Goal: Task Accomplishment & Management: Use online tool/utility

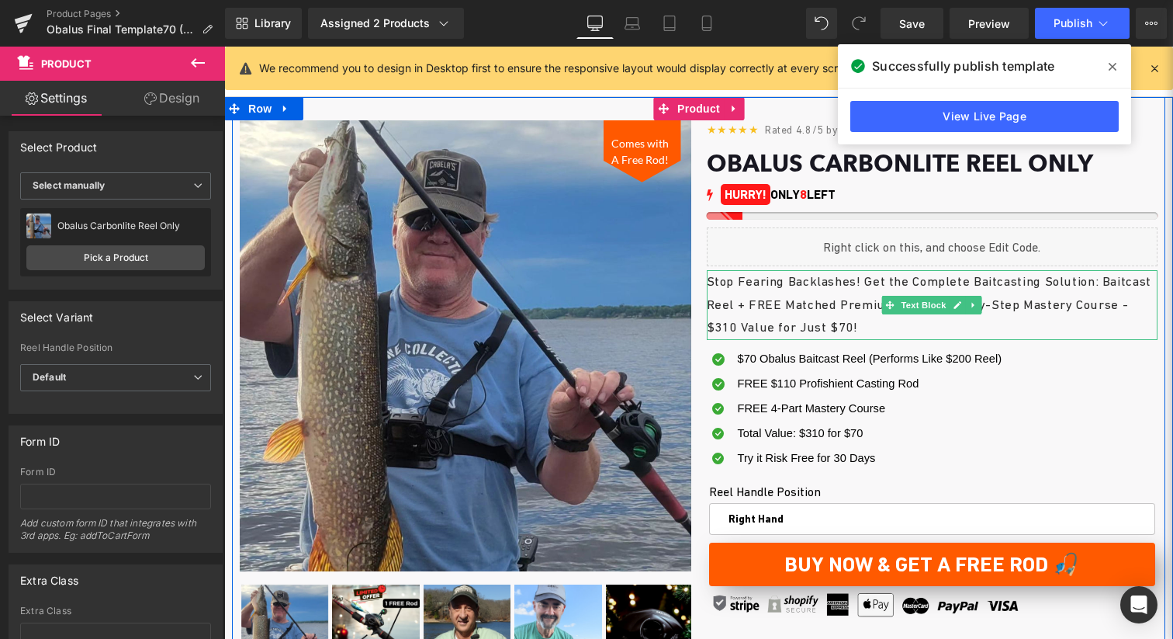
click at [908, 328] on p "Stop Fearing Backlashes! Get the Complete Baitcasting Solution: Baitcast Reel +…" at bounding box center [933, 304] width 452 height 69
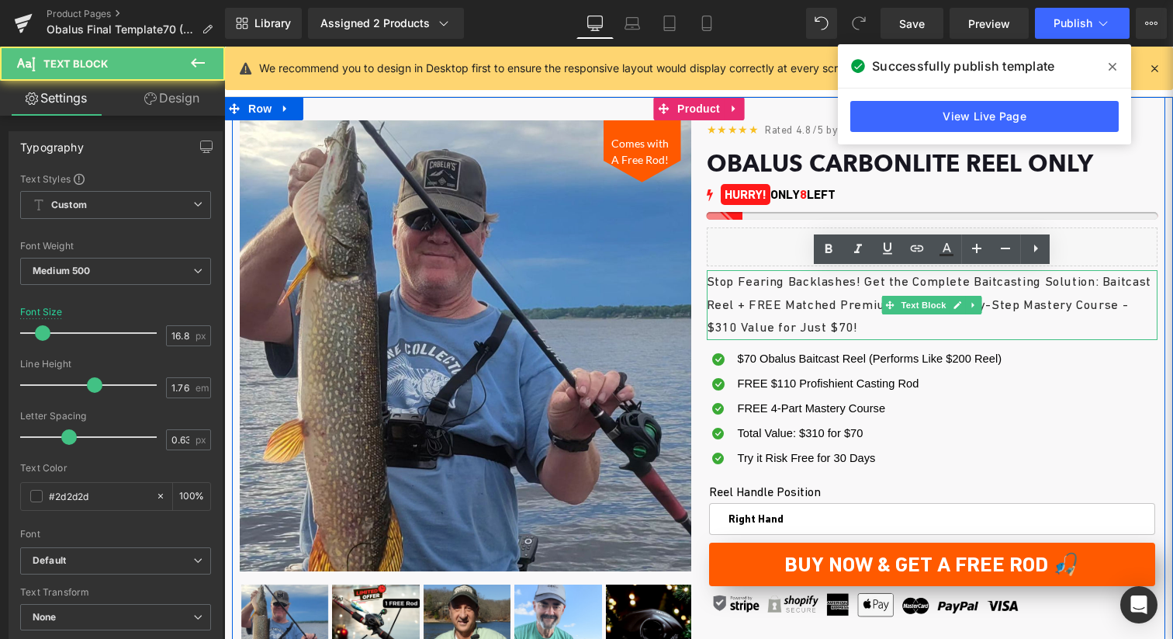
scroll to position [67, 0]
click at [908, 328] on p "Stop Fearing Backlashes! Get the Complete Baitcasting Solution: Baitcast Reel +…" at bounding box center [933, 304] width 452 height 69
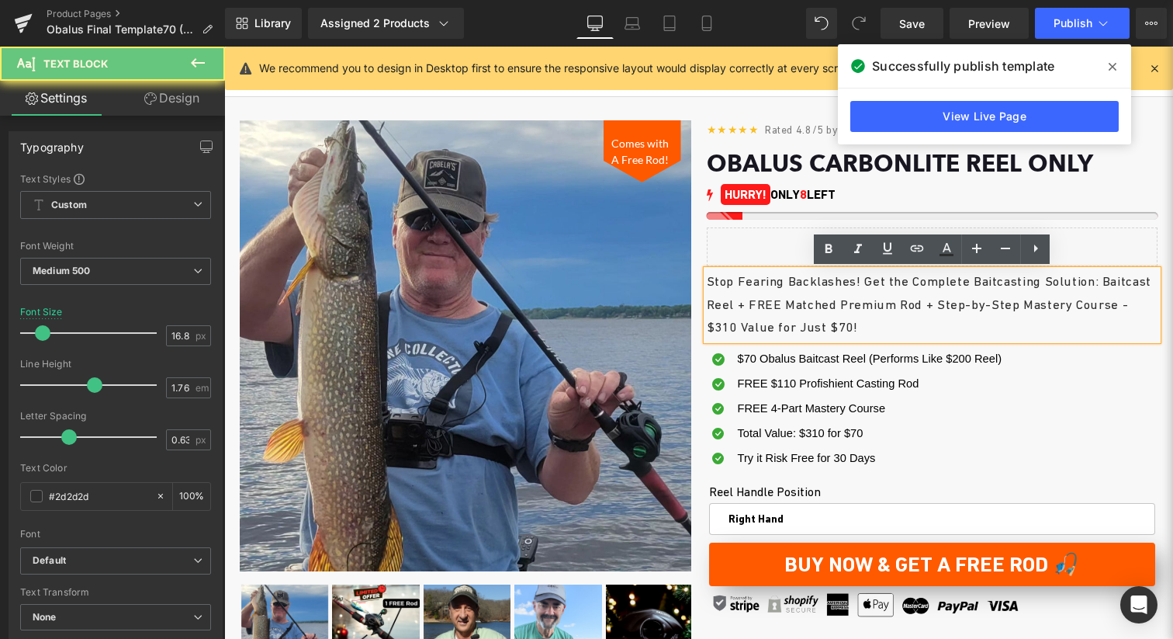
click at [906, 329] on p "Stop Fearing Backlashes! Get the Complete Baitcasting Solution: Baitcast Reel +…" at bounding box center [933, 304] width 452 height 69
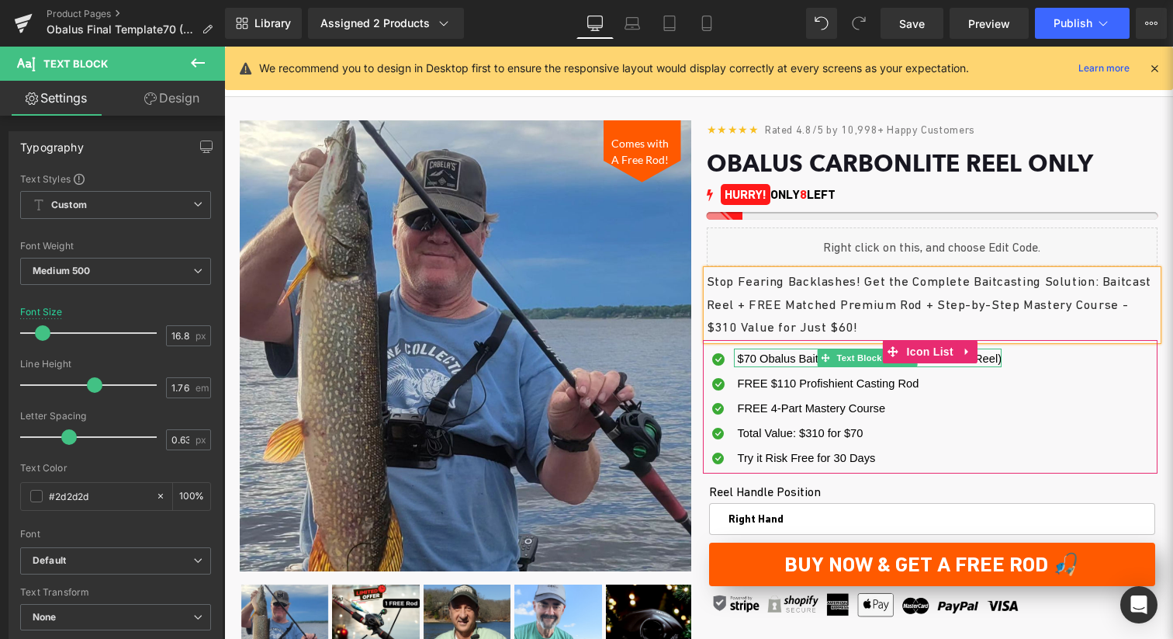
click at [750, 358] on span "$70 Obalus Baitcast Reel (Performs Like $200 Reel)" at bounding box center [870, 358] width 265 height 12
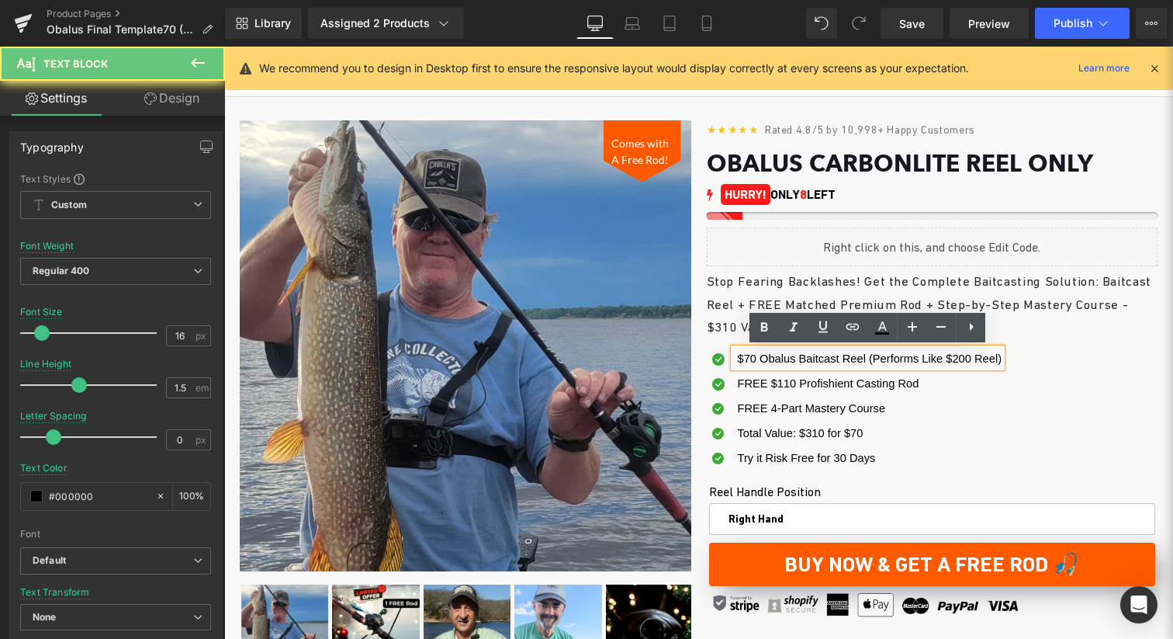
click at [750, 357] on span "$70 Obalus Baitcast Reel (Performs Like $200 Reel)" at bounding box center [870, 358] width 265 height 12
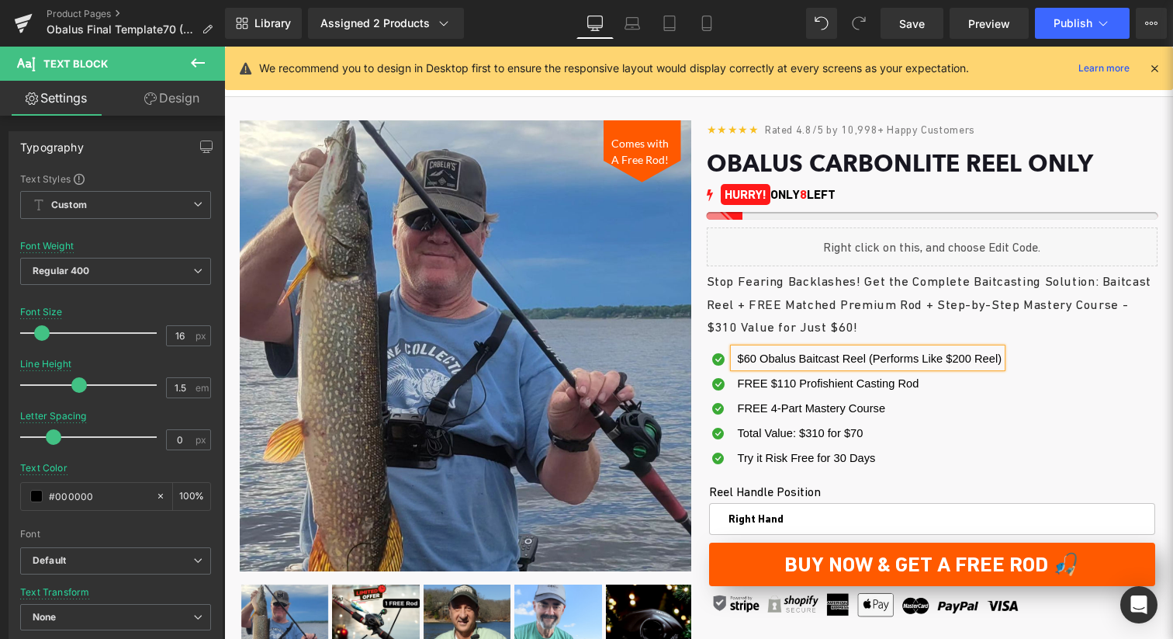
click at [224, 47] on div at bounding box center [224, 47] width 0 height 0
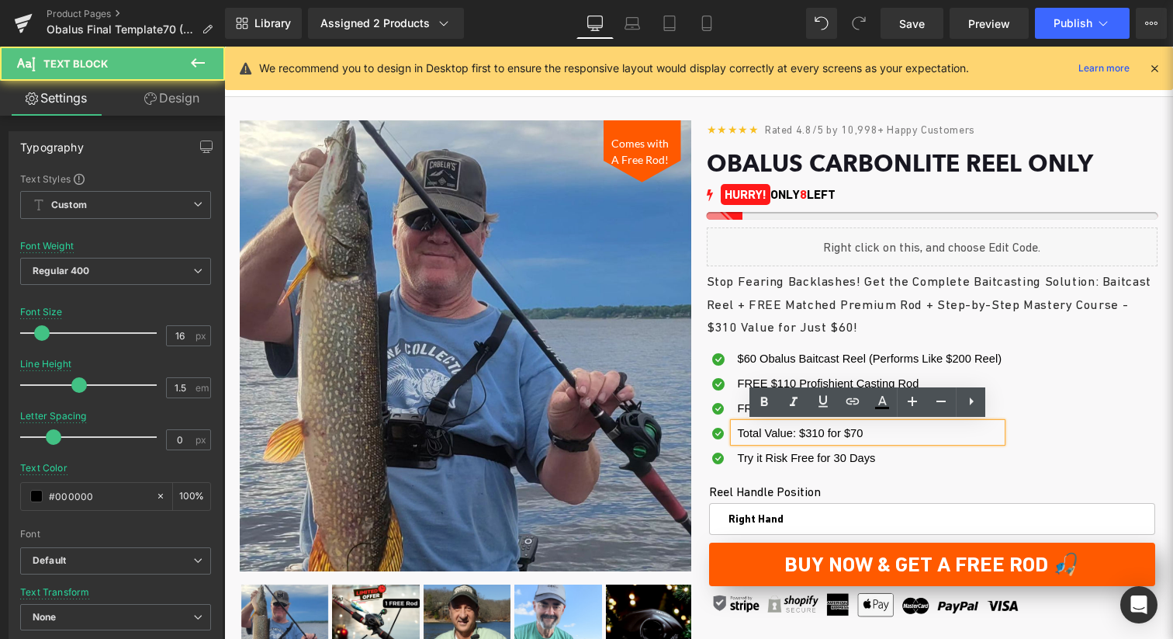
click at [856, 436] on span "Total Value: $310 for $70" at bounding box center [801, 433] width 126 height 12
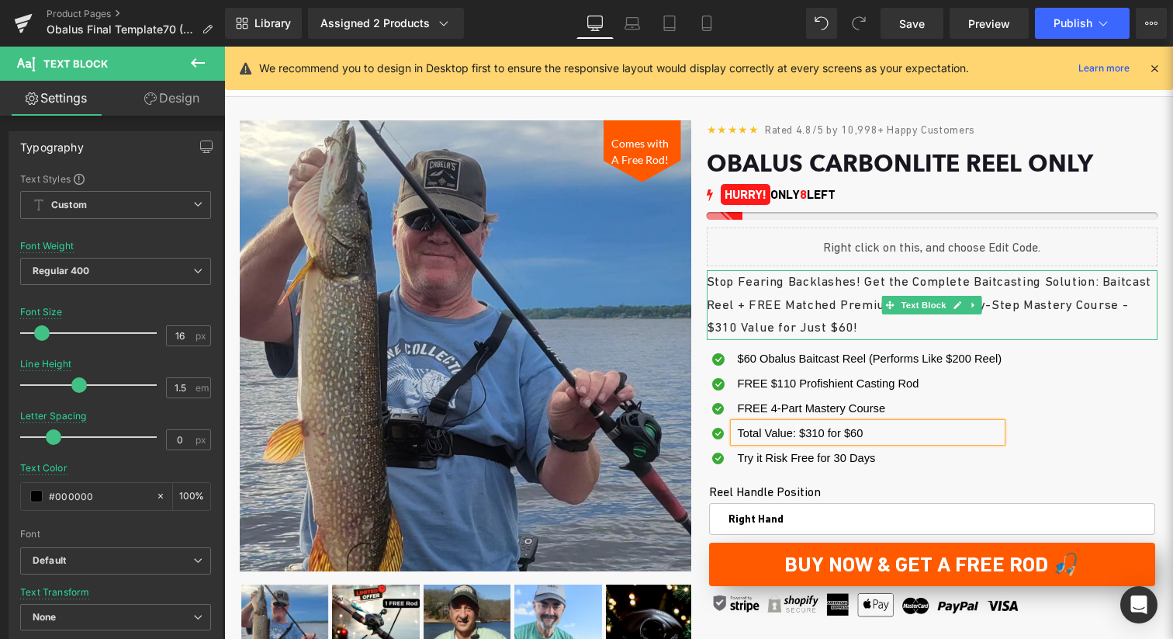
click at [844, 298] on p "Stop Fearing Backlashes! Get the Complete Baitcasting Solution: Baitcast Reel +…" at bounding box center [933, 304] width 452 height 69
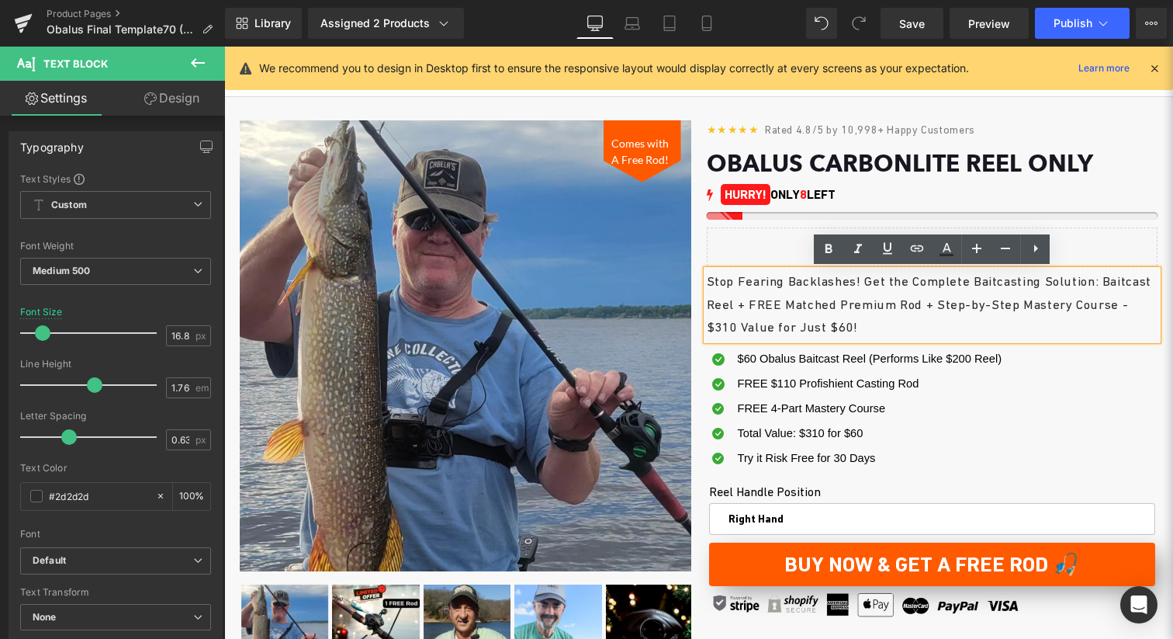
click at [808, 307] on p "Stop Fearing Backlashes! Get the Complete Baitcasting Solution: Baitcast Reel +…" at bounding box center [933, 304] width 452 height 69
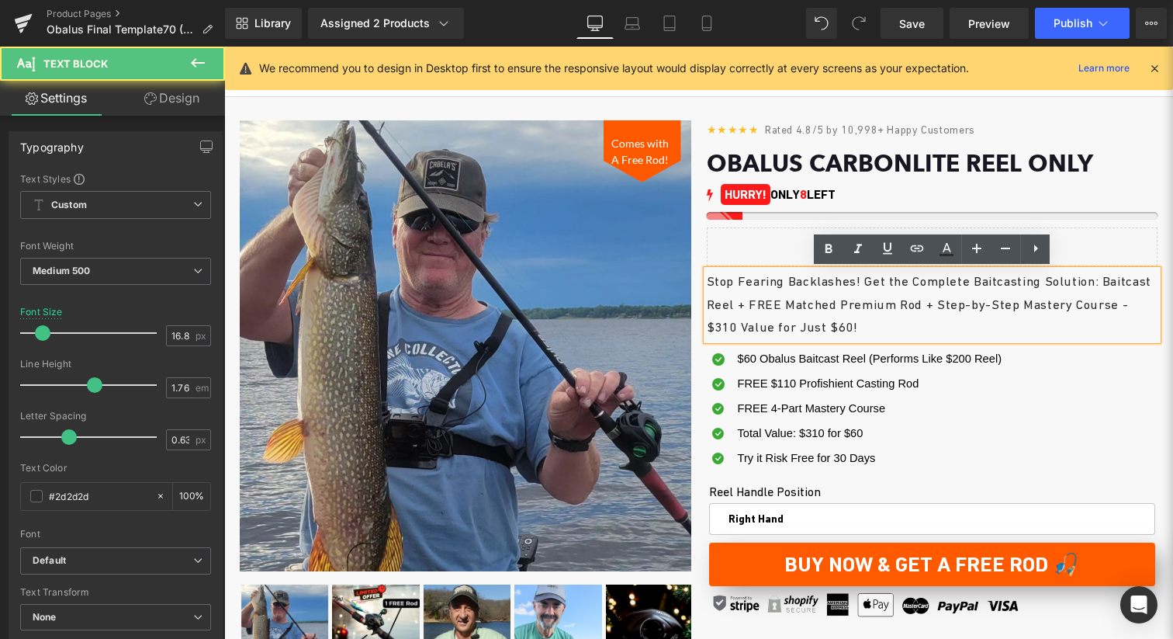
click at [911, 327] on p "Stop Fearing Backlashes! Get the Complete Baitcasting Solution: Baitcast Reel +…" at bounding box center [933, 304] width 452 height 69
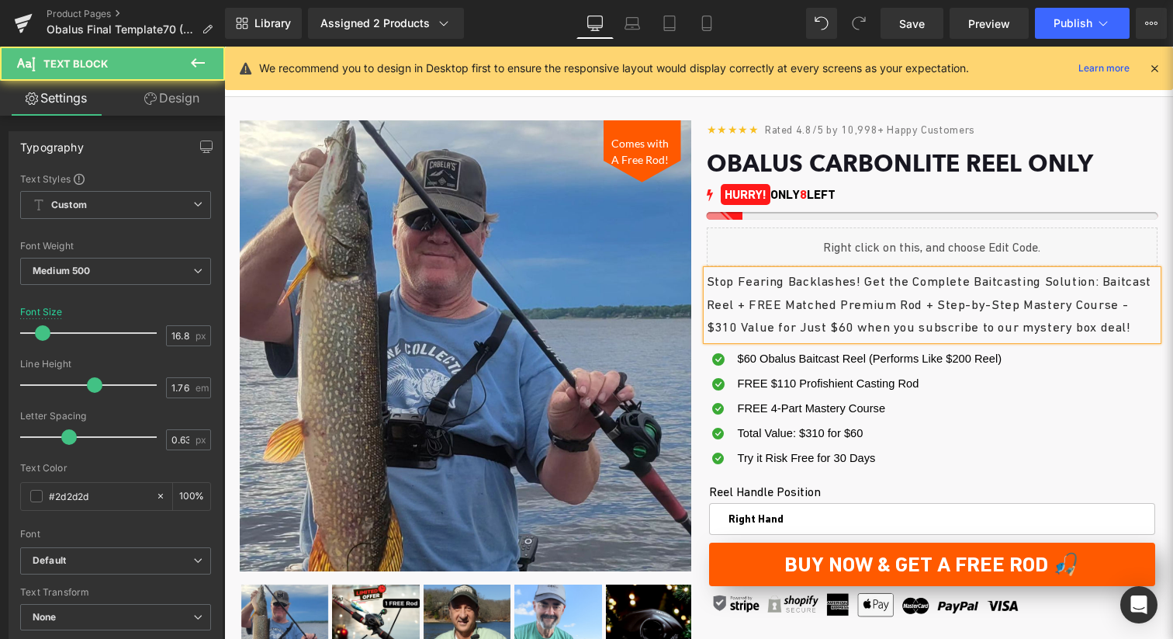
click at [809, 338] on p "Stop Fearing Backlashes! Get the Complete Baitcasting Solution: Baitcast Reel +…" at bounding box center [933, 304] width 452 height 69
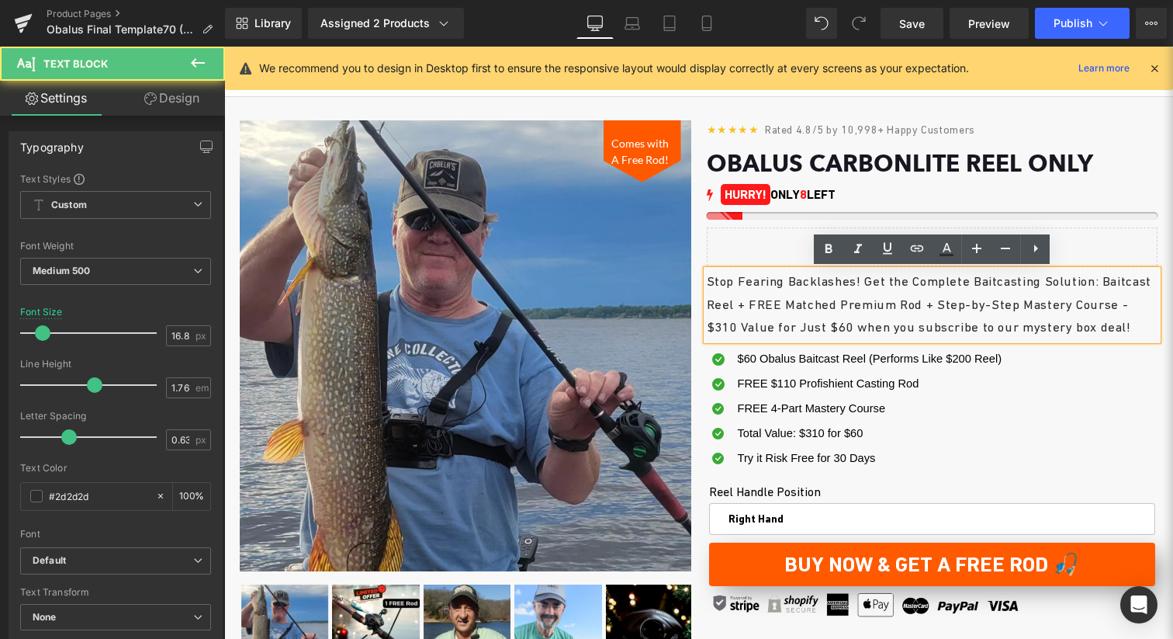
click at [764, 339] on p "Stop Fearing Backlashes! Get the Complete Baitcasting Solution: Baitcast Reel +…" at bounding box center [933, 304] width 452 height 69
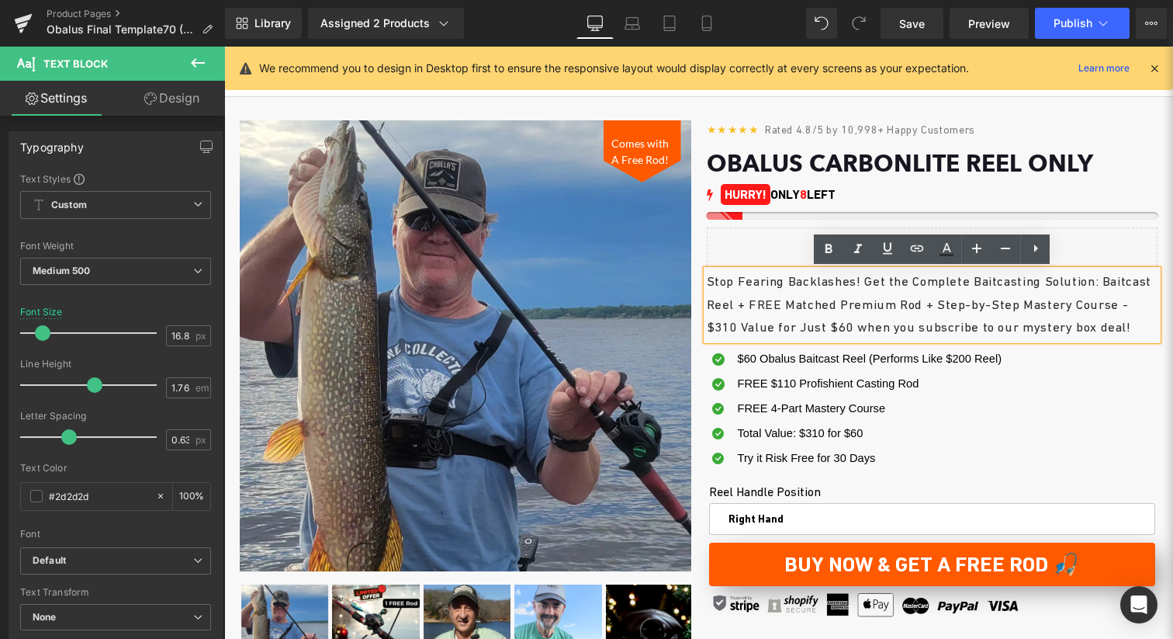
scroll to position [101, 0]
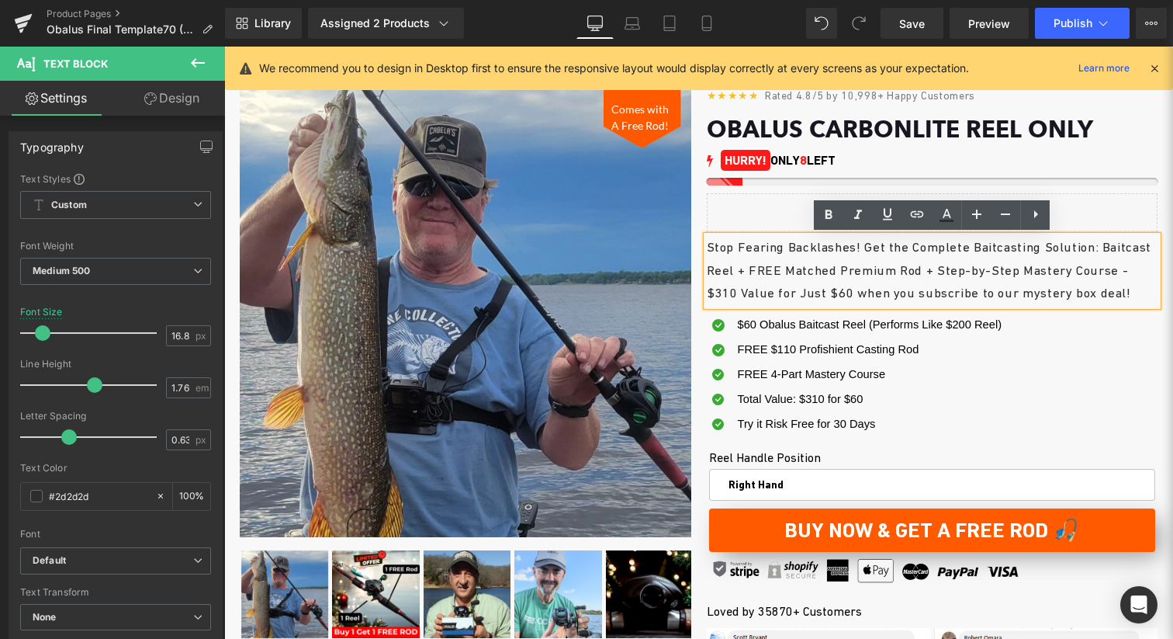
click at [821, 303] on p "Stop Fearing Backlashes! Get the Complete Baitcasting Solution: Baitcast Reel +…" at bounding box center [933, 270] width 452 height 69
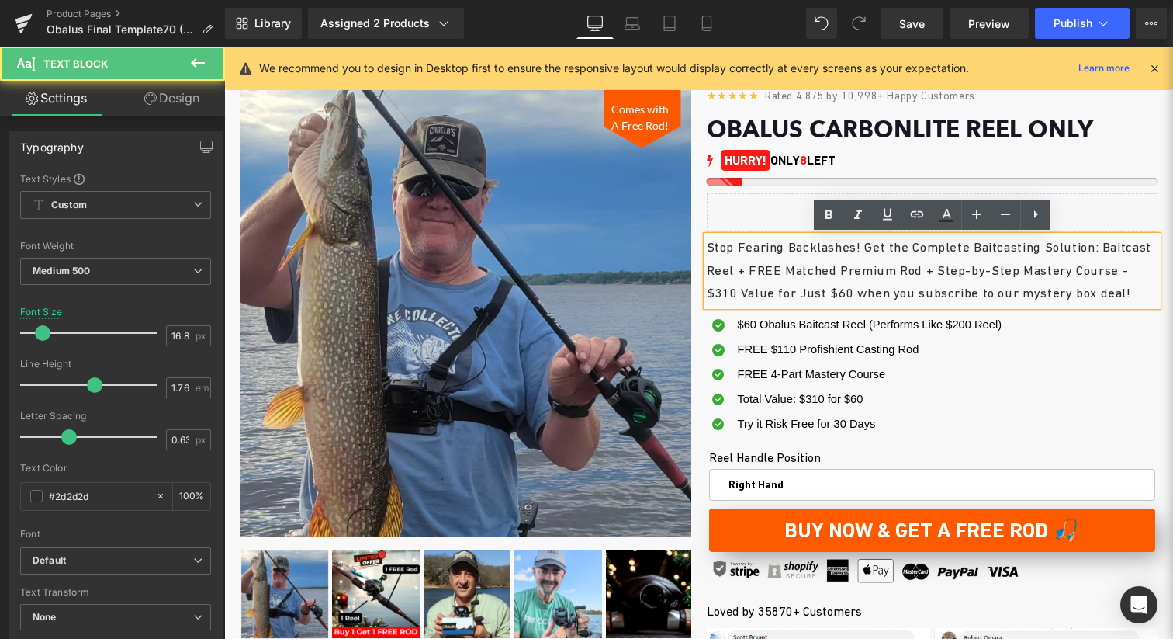
click at [837, 293] on p "Stop Fearing Backlashes! Get the Complete Baitcasting Solution: Baitcast Reel +…" at bounding box center [933, 270] width 452 height 69
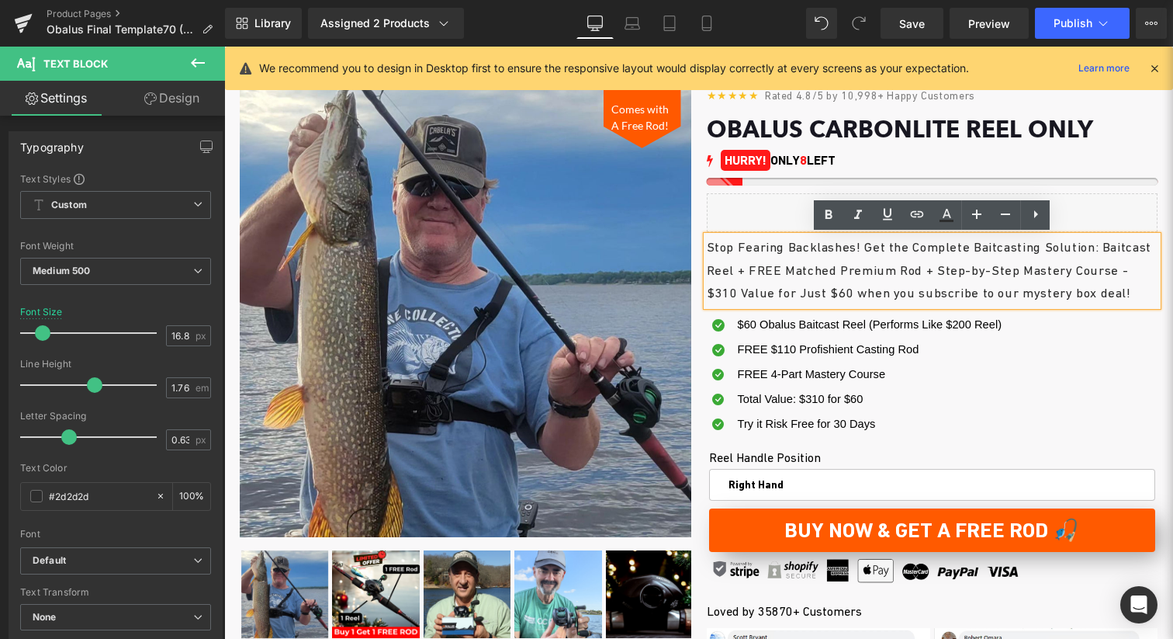
click at [990, 272] on p "Stop Fearing Backlashes! Get the Complete Baitcasting Solution: Baitcast Reel +…" at bounding box center [933, 270] width 452 height 69
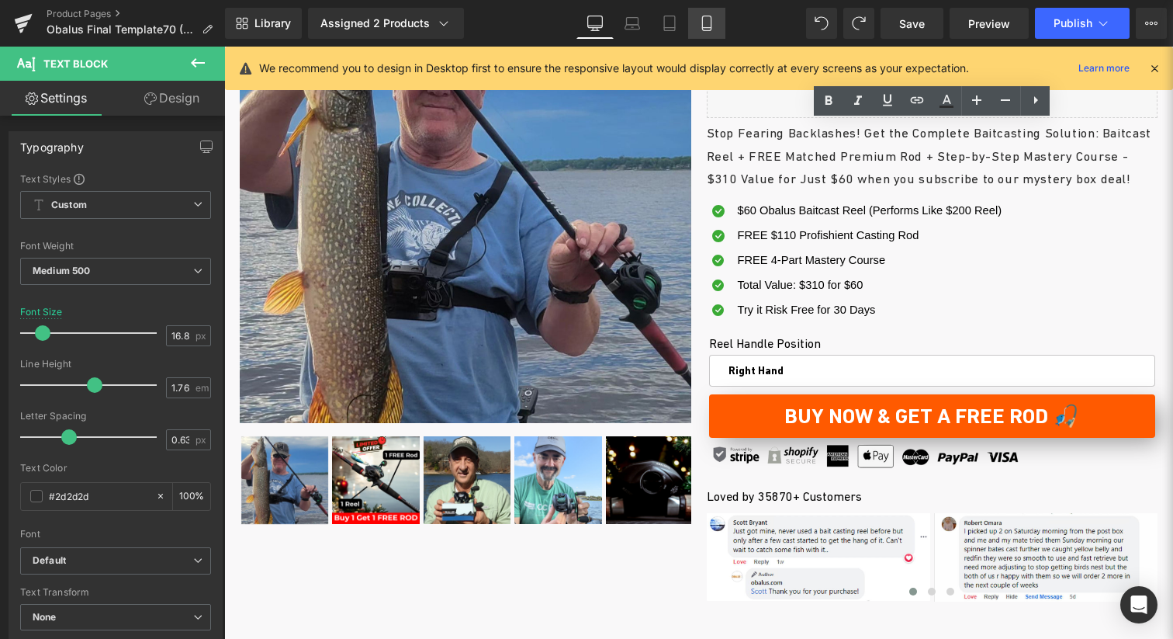
click at [712, 33] on link "Mobile" at bounding box center [706, 23] width 37 height 31
type input "16"
type input "100"
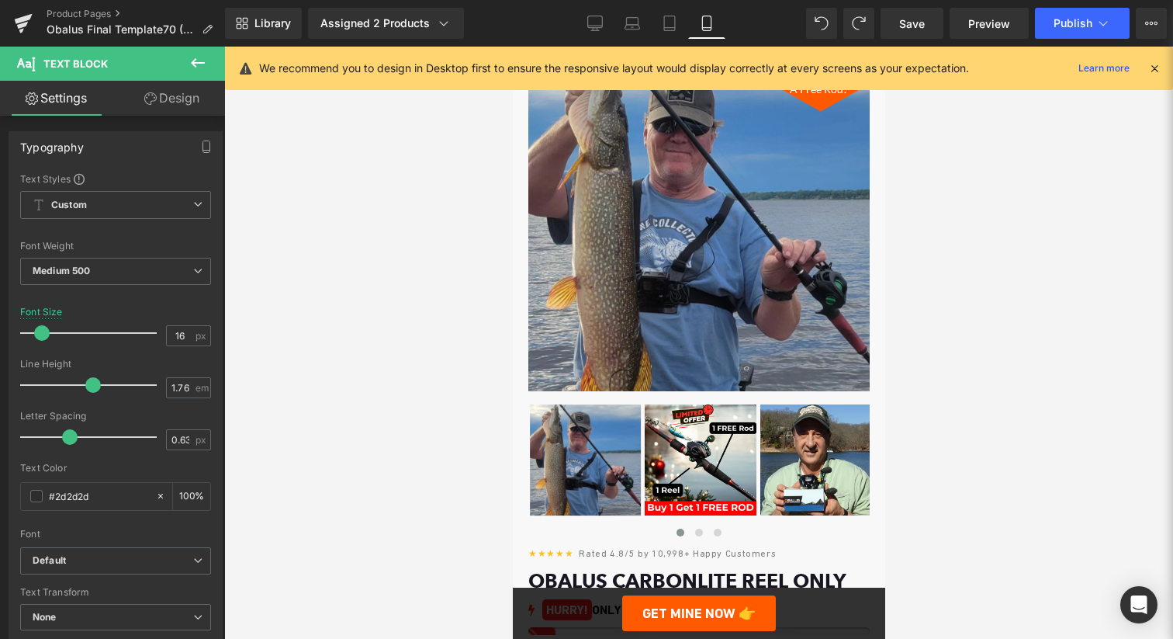
scroll to position [86, 0]
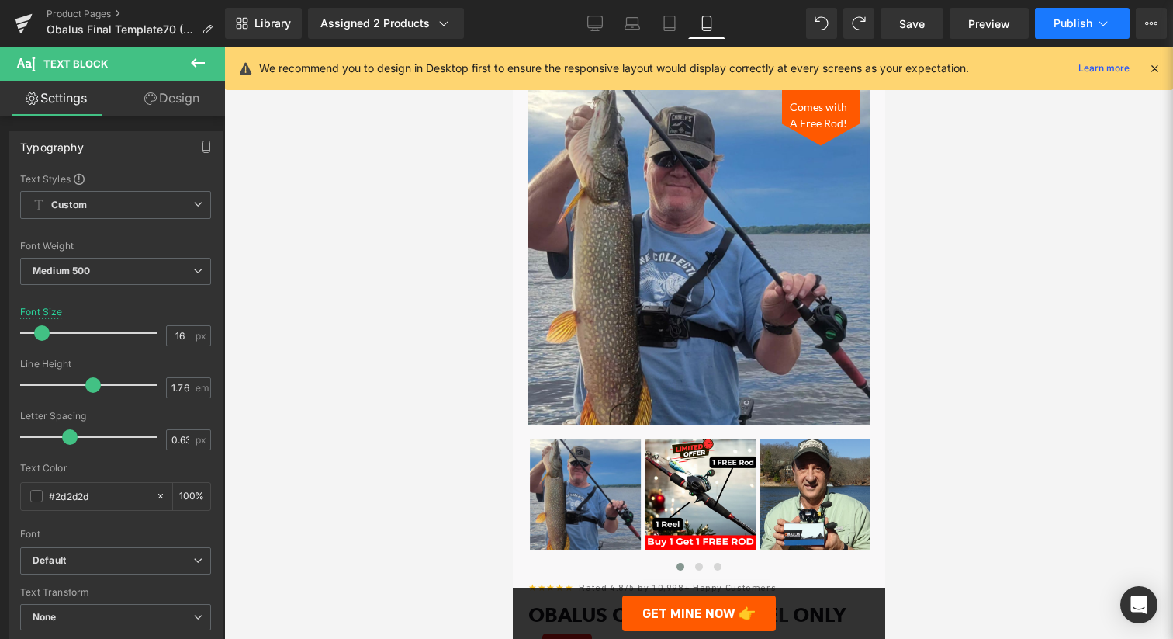
click at [1081, 32] on button "Publish" at bounding box center [1082, 23] width 95 height 31
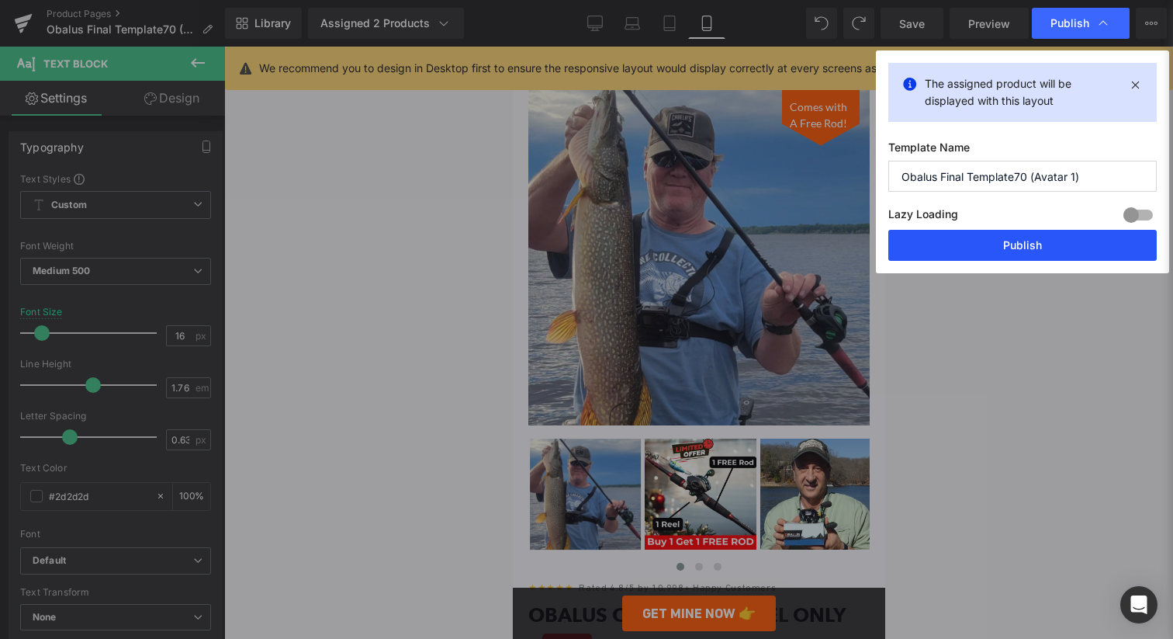
drag, startPoint x: 952, startPoint y: 259, endPoint x: 277, endPoint y: 299, distance: 676.4
click at [952, 259] on button "Publish" at bounding box center [1023, 245] width 269 height 31
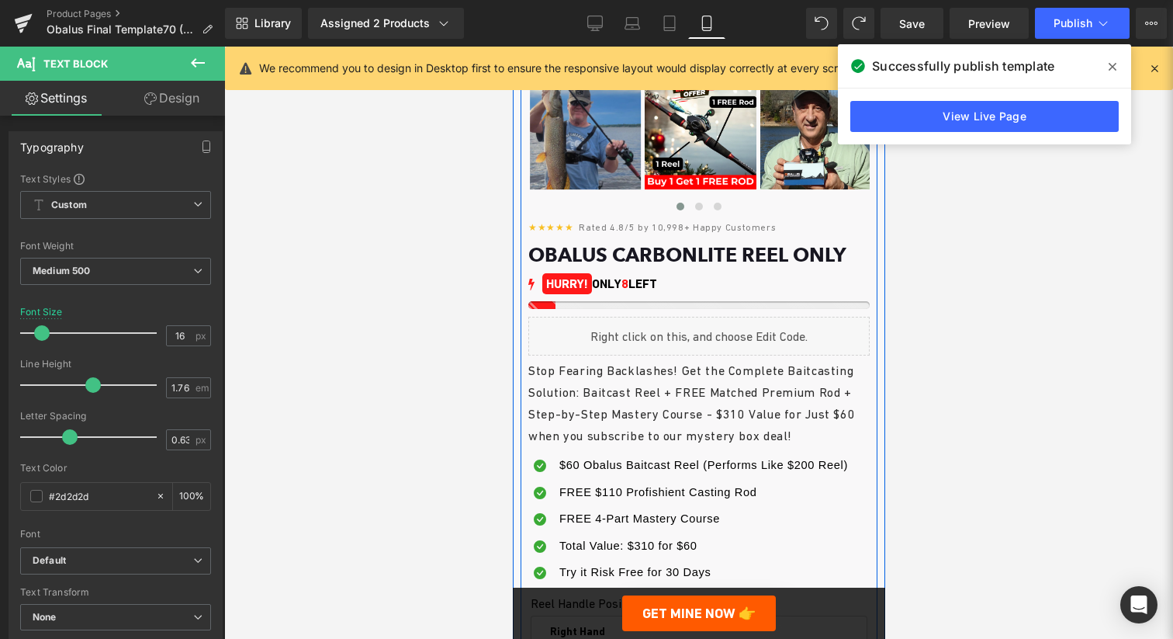
scroll to position [532, 0]
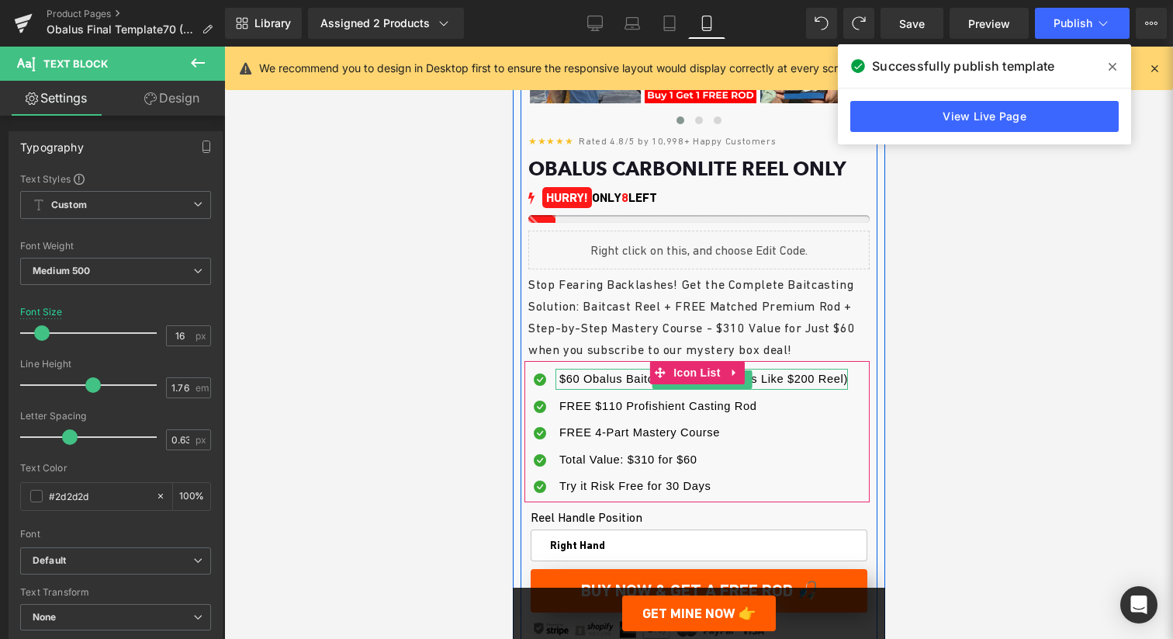
click at [806, 374] on span "$60 Obalus Baitcast Reel (Performs Like $200 Reel)" at bounding box center [703, 379] width 289 height 12
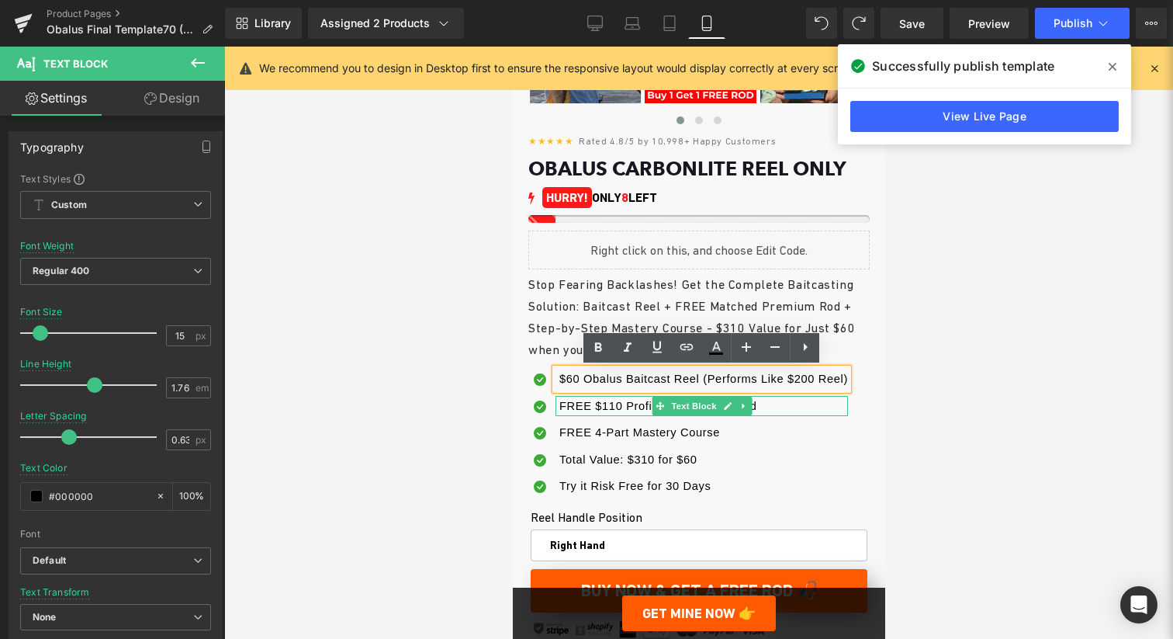
click at [607, 404] on span "FREE $110 Profishient Casting Rod" at bounding box center [658, 406] width 198 height 12
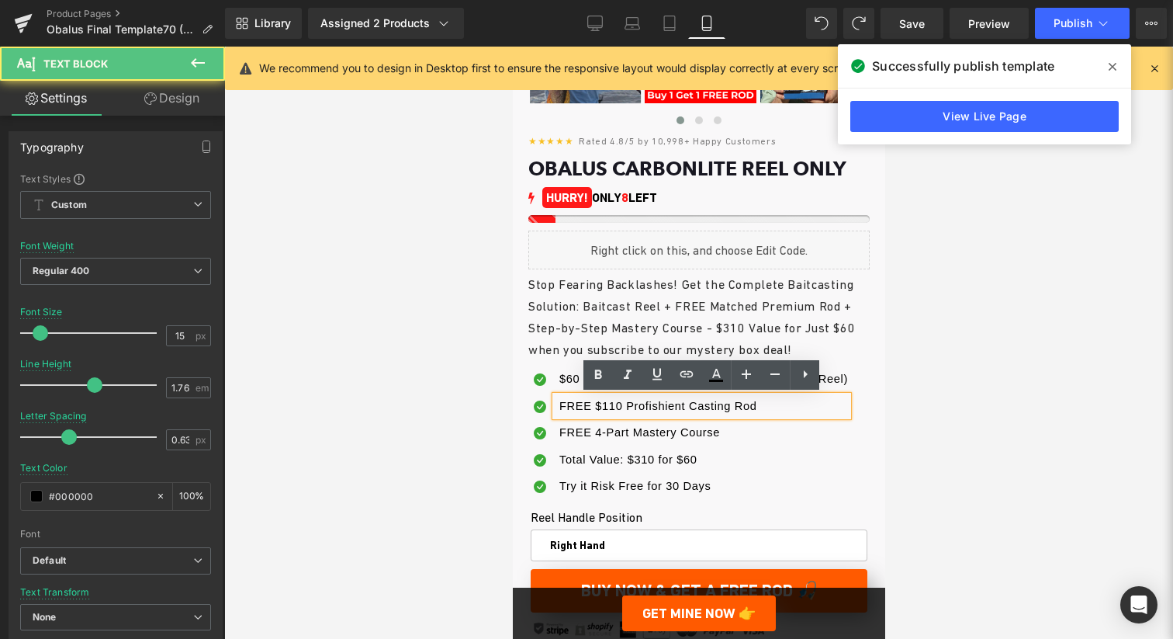
click at [615, 404] on span "FREE $110 Profishient Casting Rod" at bounding box center [658, 406] width 198 height 12
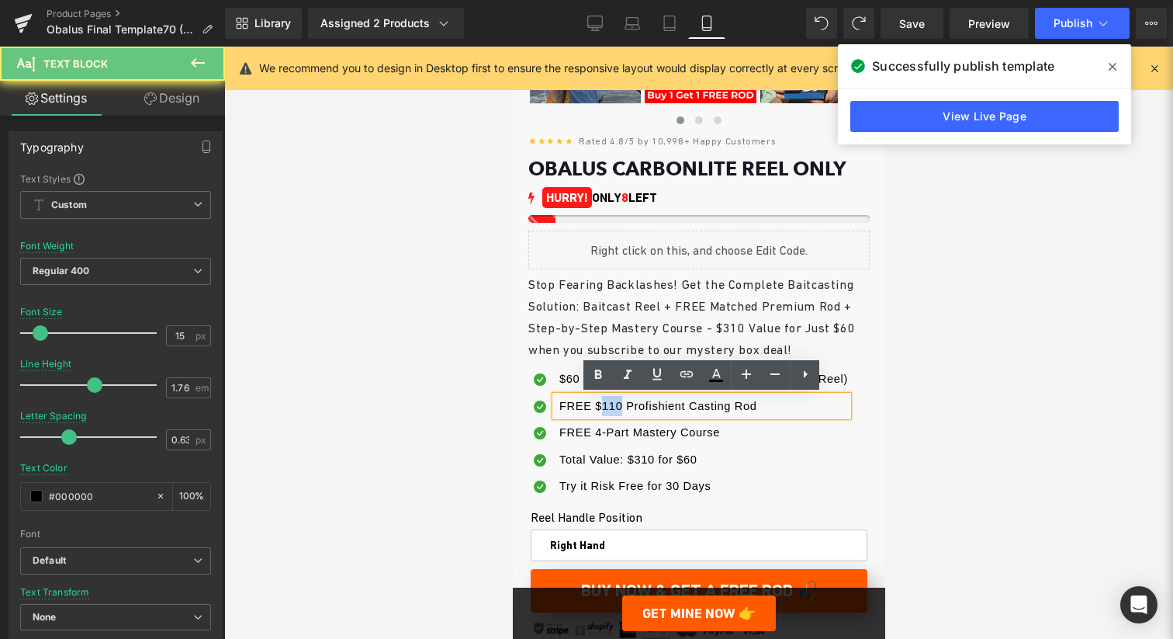
click at [615, 404] on span "FREE $110 Profishient Casting Rod" at bounding box center [658, 406] width 198 height 12
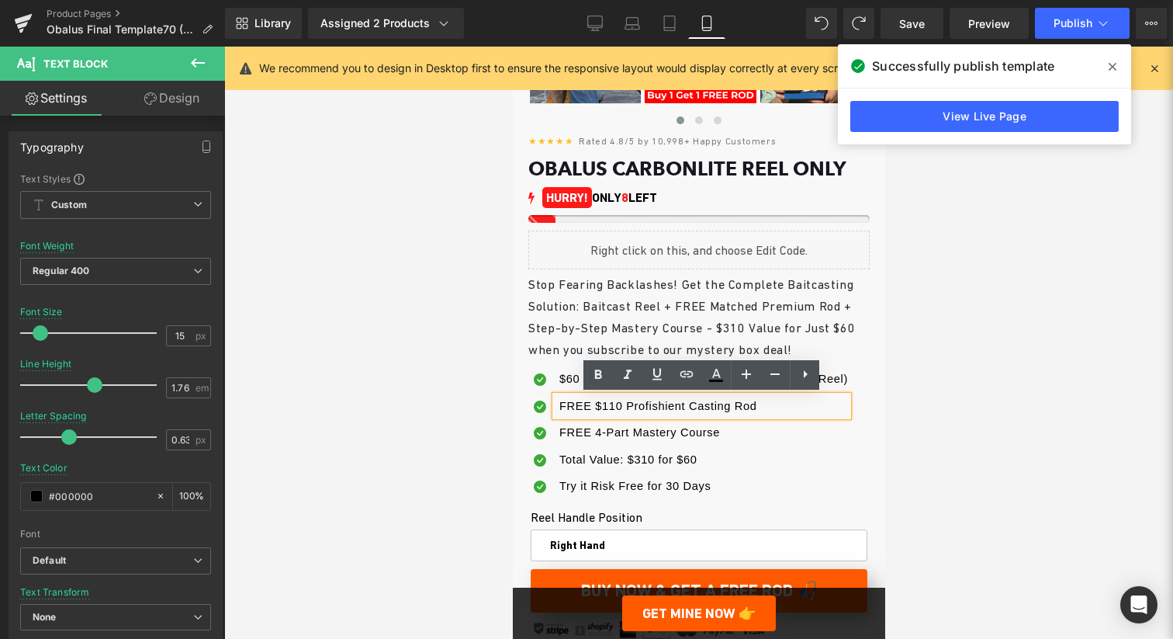
click at [611, 403] on span "FREE $110 Profishient Casting Rod" at bounding box center [658, 406] width 198 height 12
drag, startPoint x: 595, startPoint y: 403, endPoint x: 802, endPoint y: 403, distance: 207.2
click at [802, 403] on p "FREE $110 Profishient Casting Rod" at bounding box center [703, 406] width 289 height 20
click at [771, 396] on p "FREE $110 Profishient Casting Rod" at bounding box center [703, 406] width 289 height 20
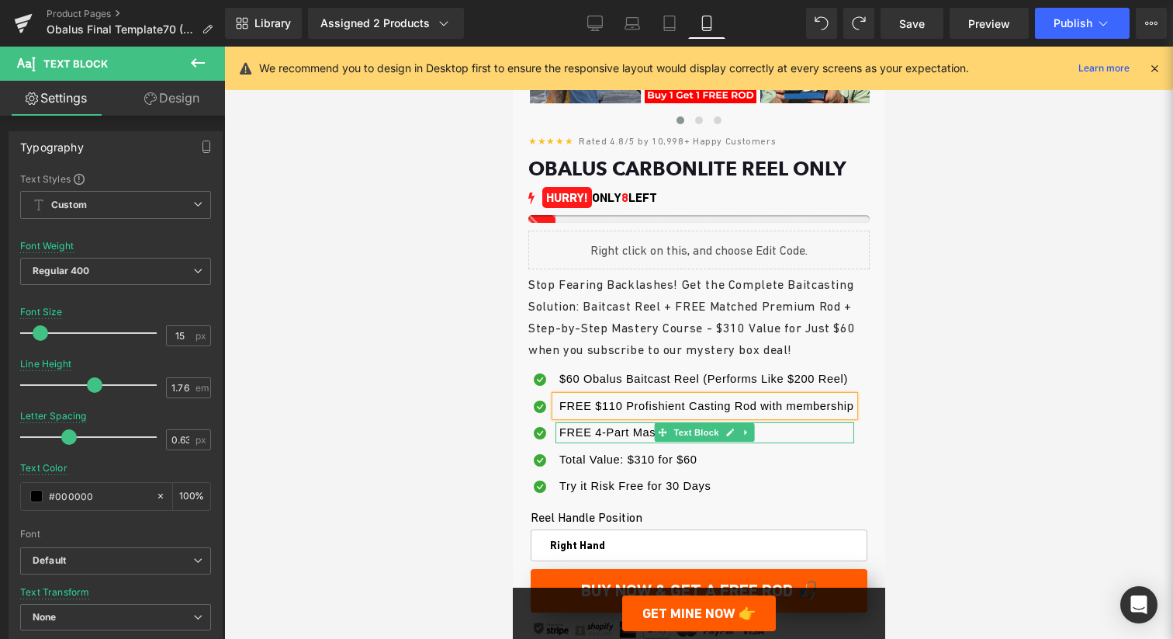
scroll to position [545, 0]
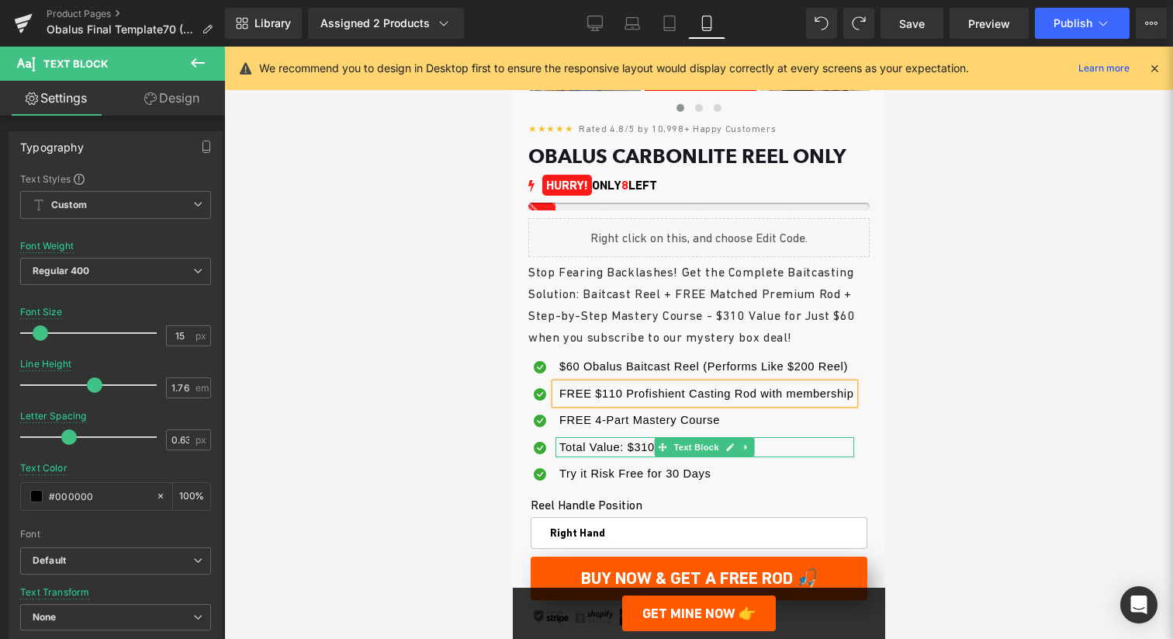
click at [620, 447] on span "Total Value: $310 for $60" at bounding box center [628, 447] width 138 height 12
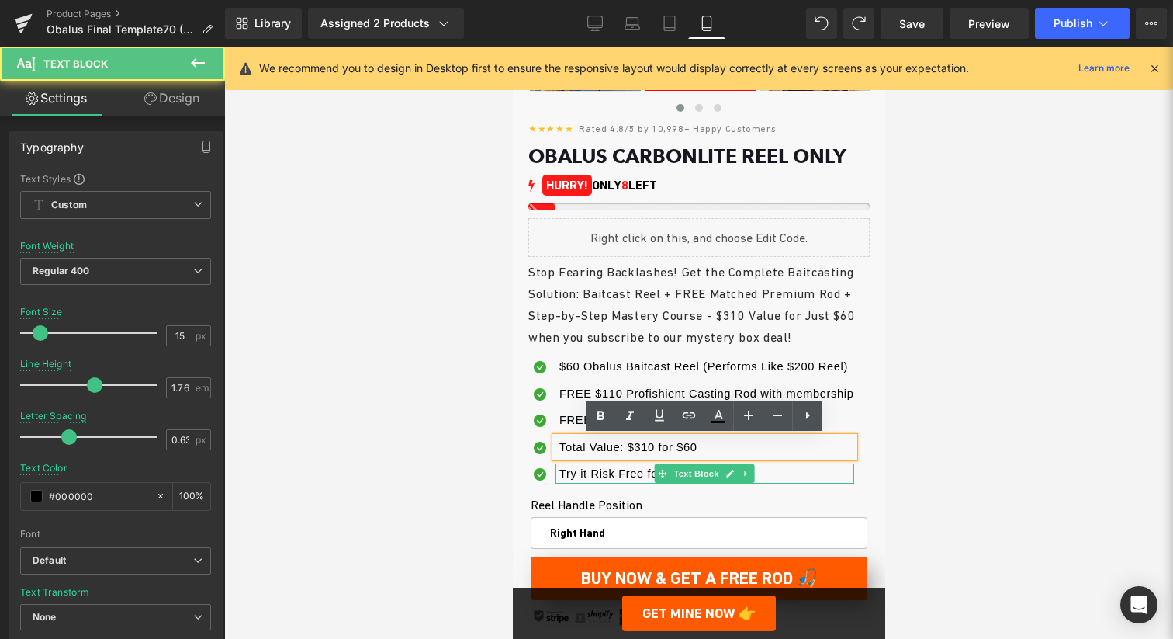
click at [619, 478] on span "Try it Risk Free for 30 Days" at bounding box center [634, 473] width 151 height 12
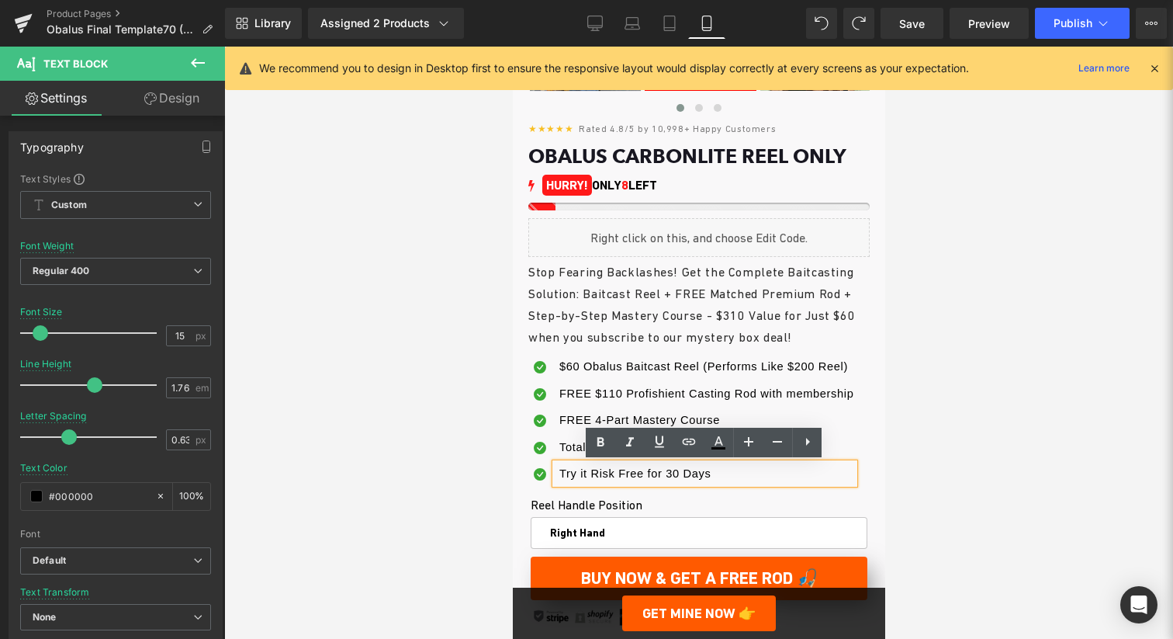
click at [563, 477] on span "Try it Risk Free for 30 Days" at bounding box center [634, 473] width 151 height 12
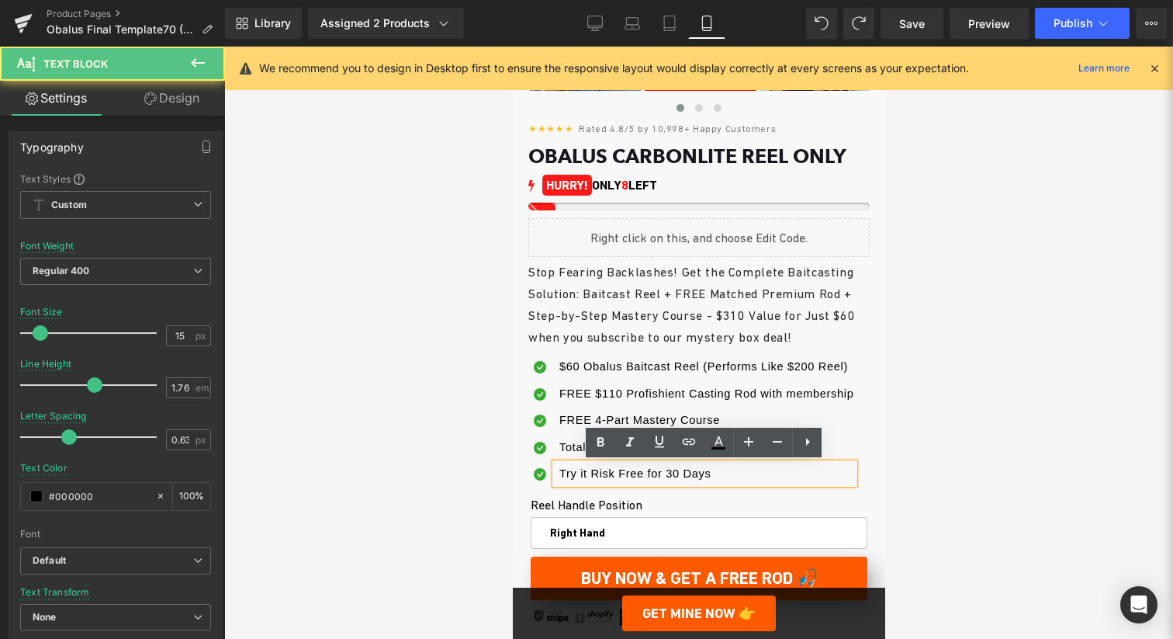
click at [559, 477] on span "Try it Risk Free for 30 Days" at bounding box center [634, 473] width 151 height 12
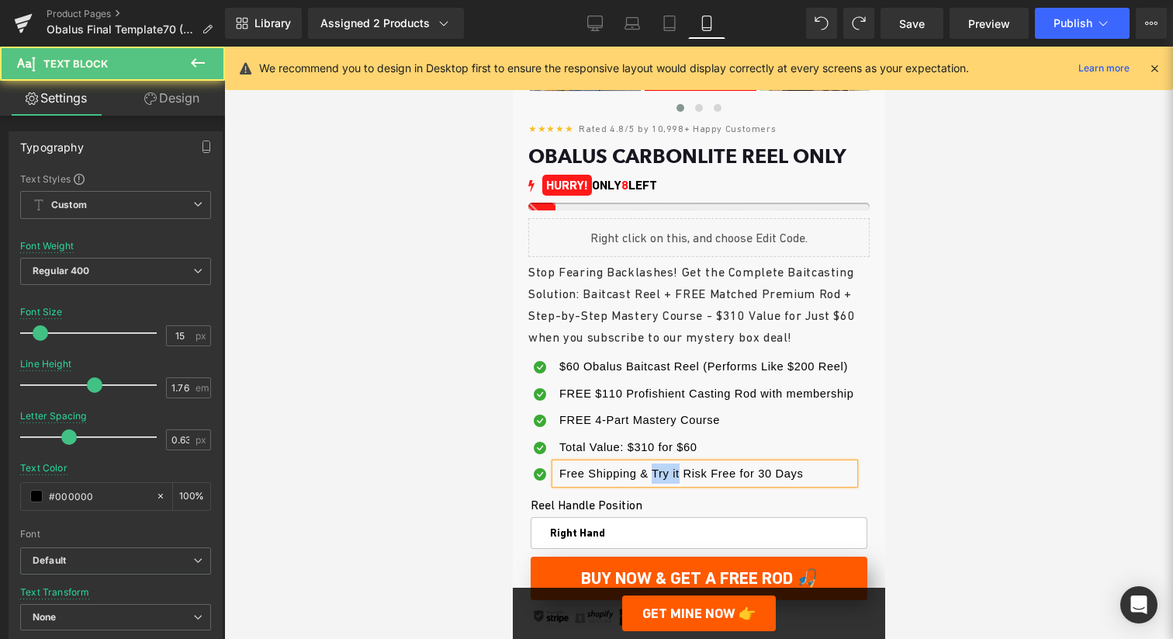
drag, startPoint x: 680, startPoint y: 473, endPoint x: 651, endPoint y: 473, distance: 28.7
click at [651, 473] on span "Free Shipping & Try it Risk Free for 30 Days" at bounding box center [681, 473] width 244 height 12
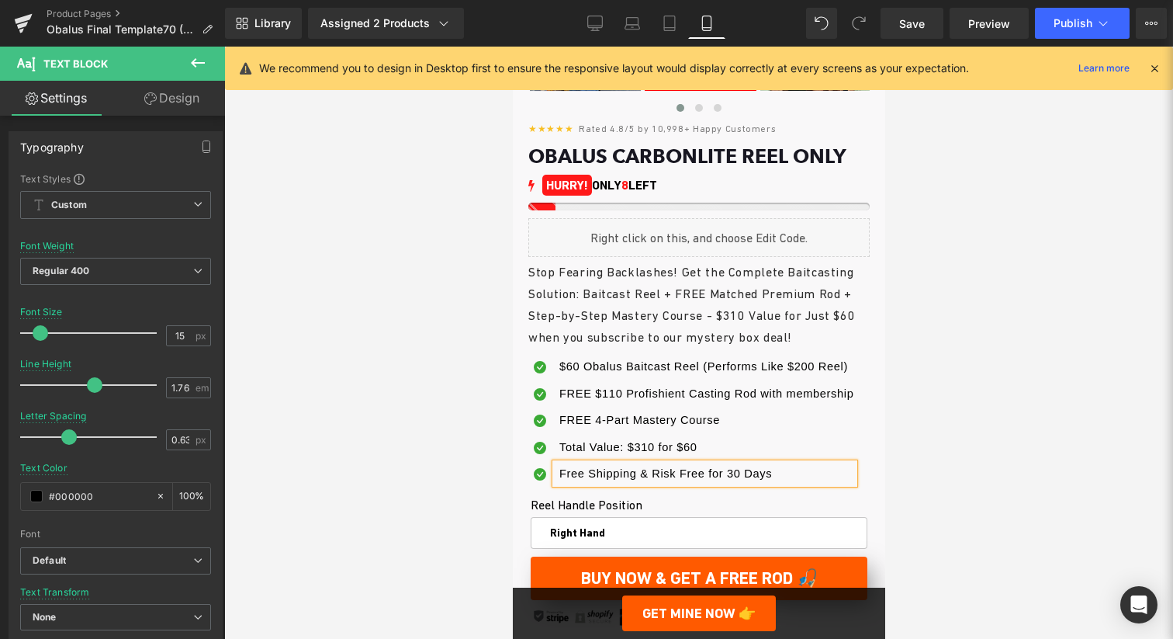
click at [707, 480] on p "Free Shipping & Risk Free for 30 Days" at bounding box center [706, 473] width 295 height 20
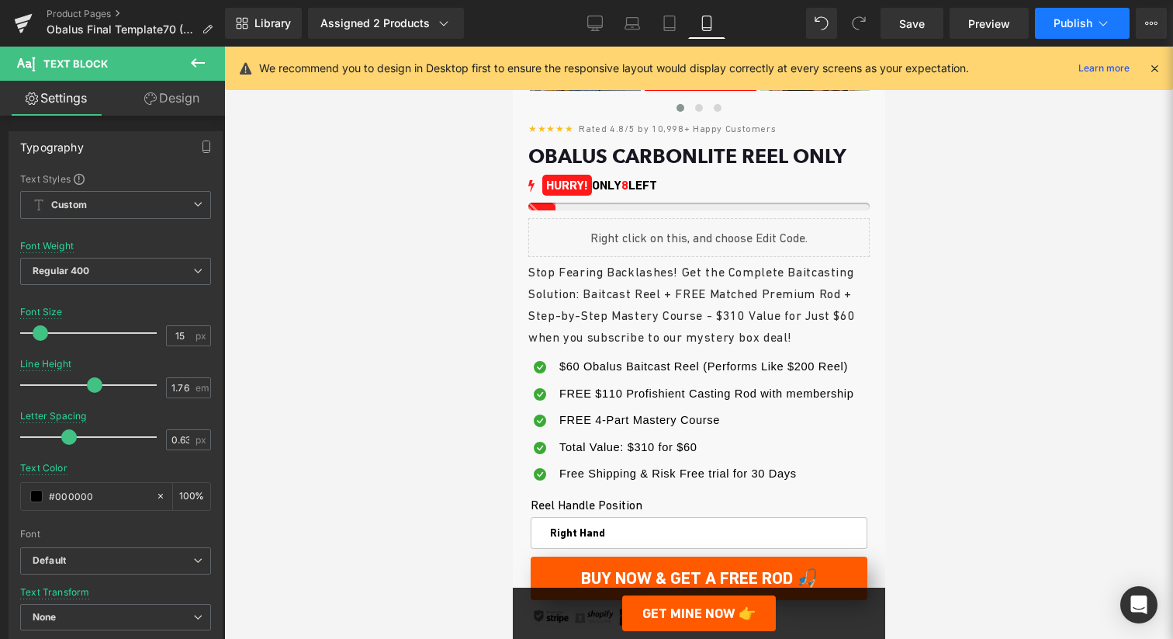
click at [1090, 26] on span "Publish" at bounding box center [1073, 23] width 39 height 12
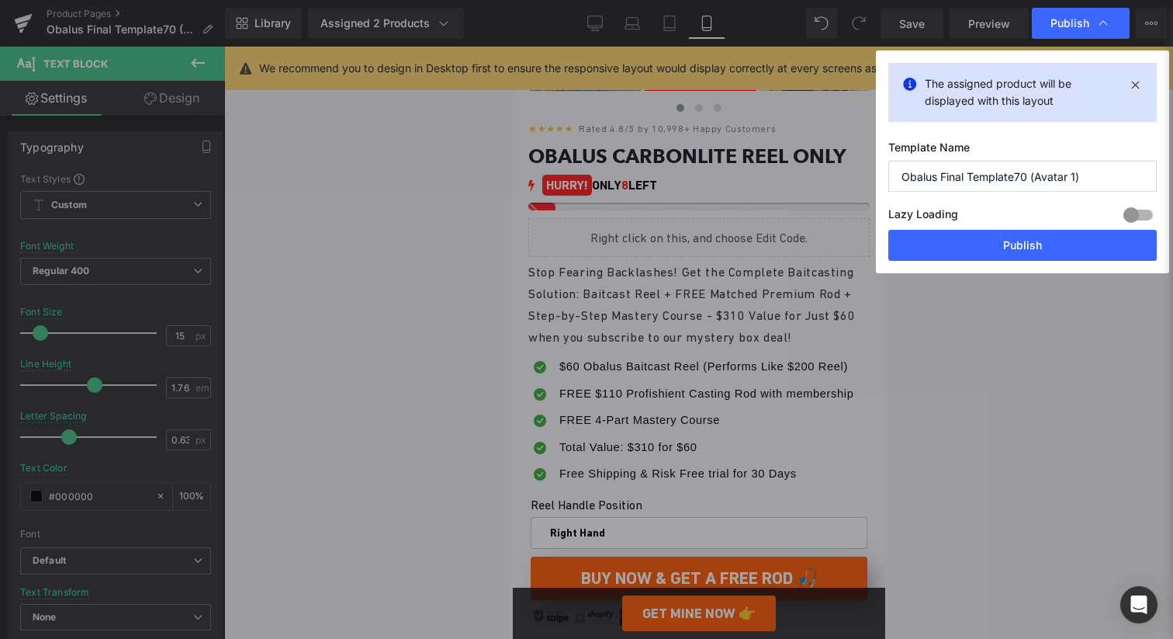
click at [929, 246] on button "Publish" at bounding box center [1023, 245] width 269 height 31
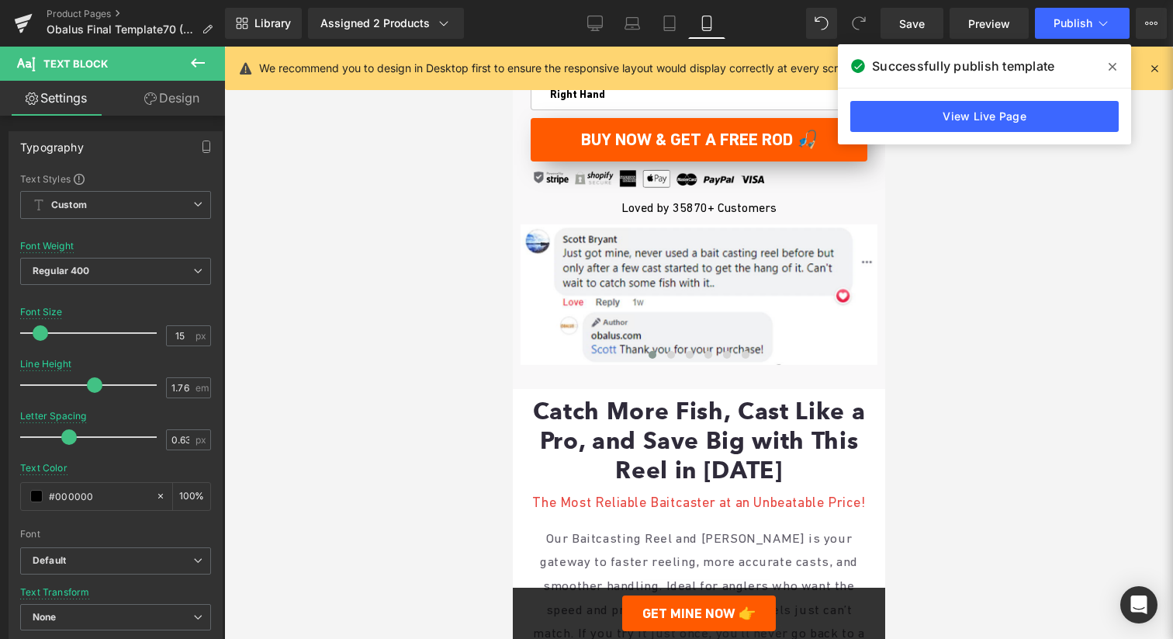
scroll to position [1047, 0]
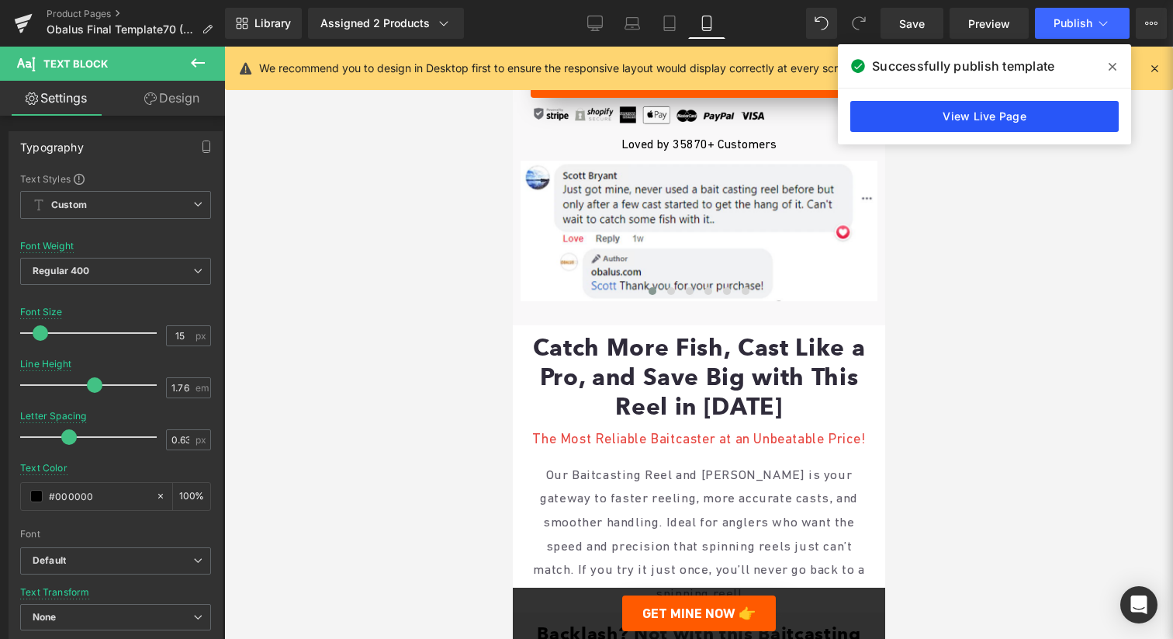
click at [999, 114] on link "View Live Page" at bounding box center [985, 116] width 269 height 31
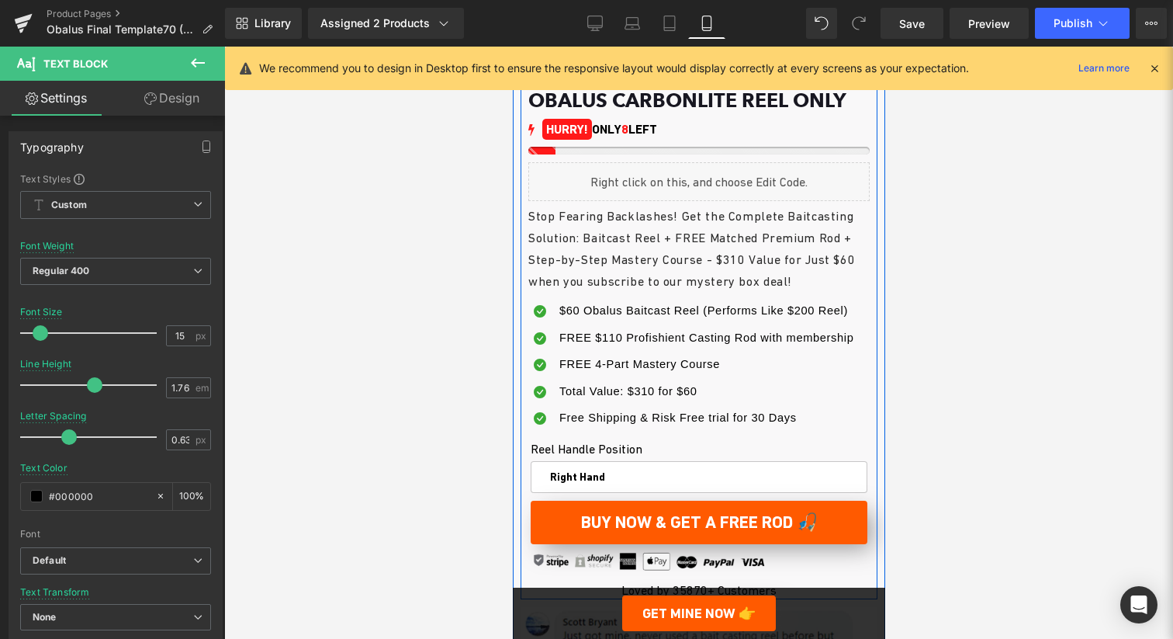
scroll to position [705, 0]
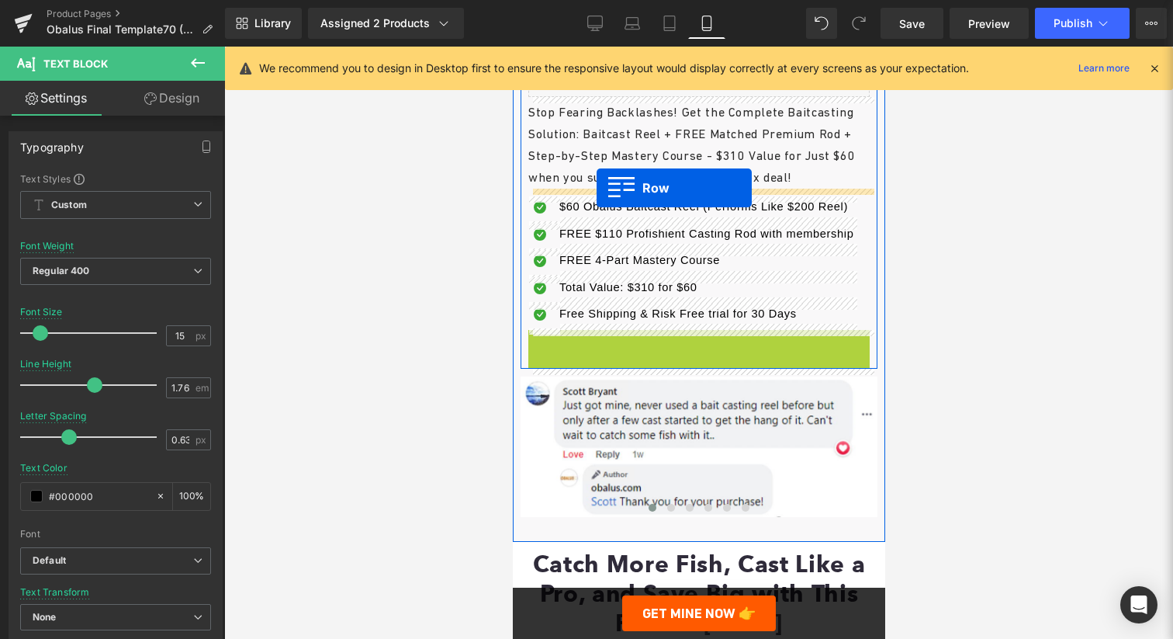
drag, startPoint x: 549, startPoint y: 344, endPoint x: 596, endPoint y: 188, distance: 162.8
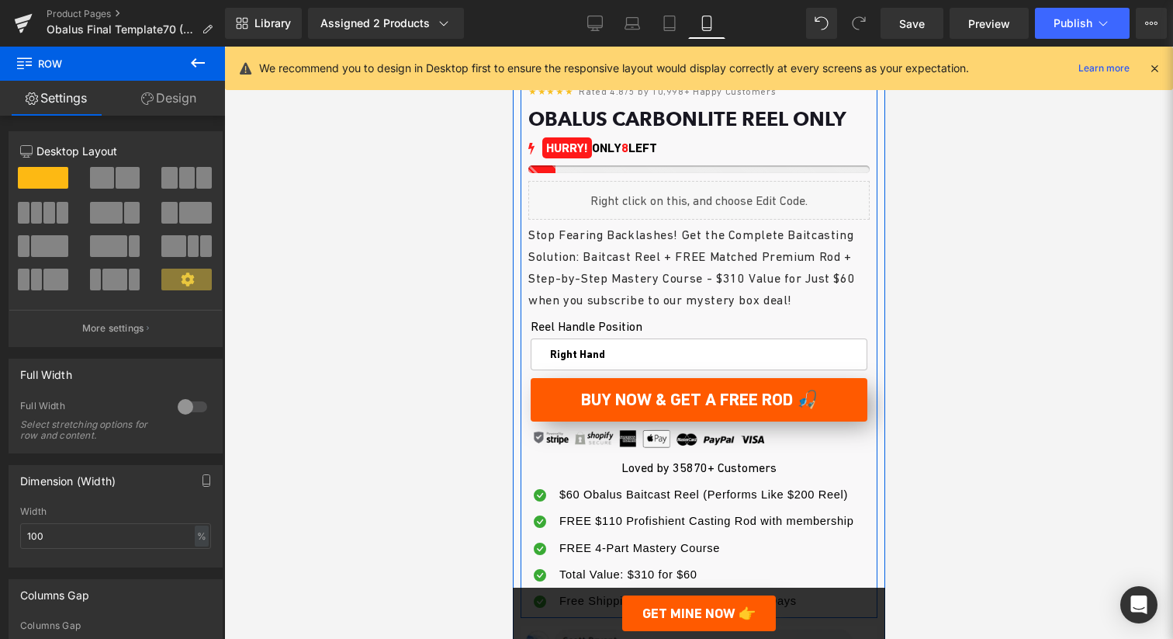
scroll to position [562, 0]
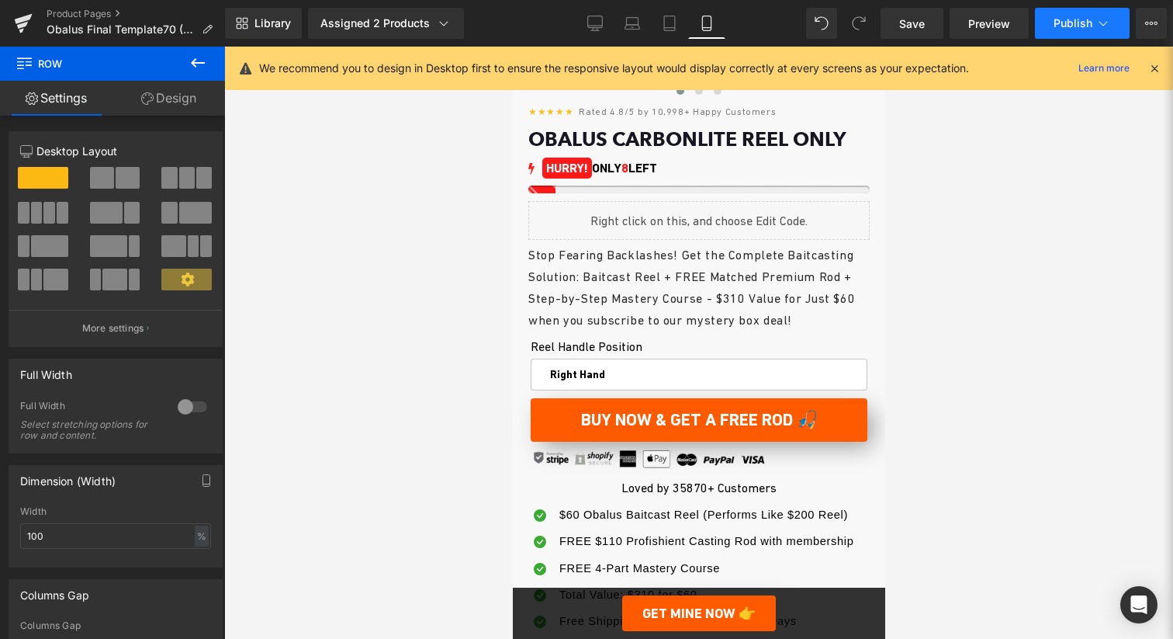
click at [1057, 19] on span "Publish" at bounding box center [1073, 23] width 39 height 12
click at [583, 23] on link "Desktop" at bounding box center [595, 23] width 37 height 31
type input "1200"
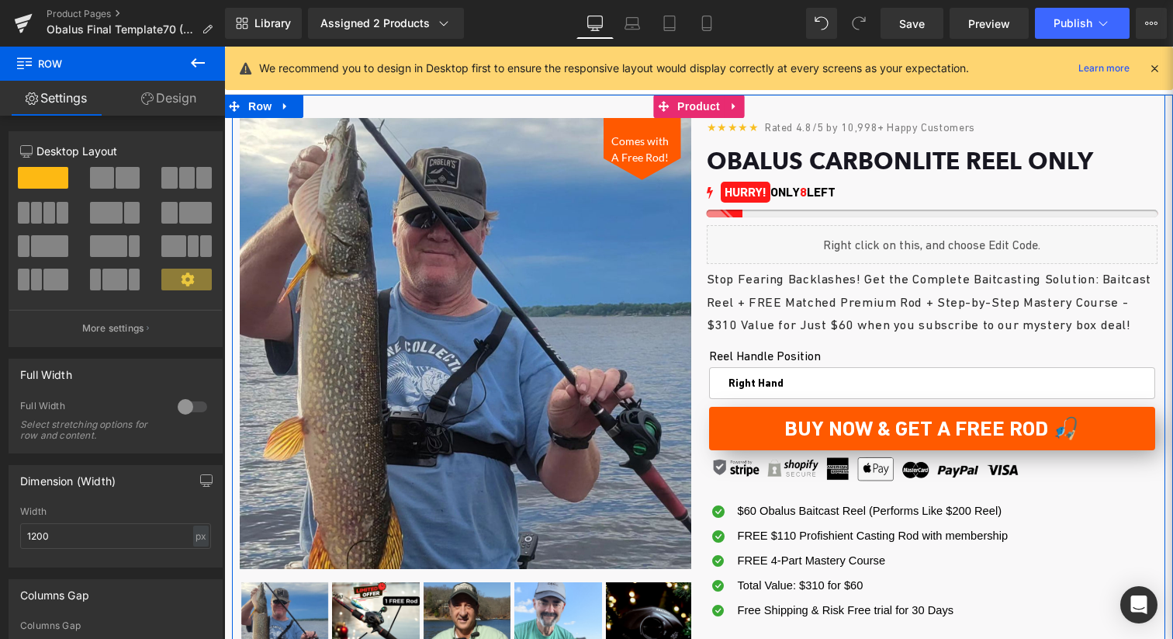
scroll to position [94, 0]
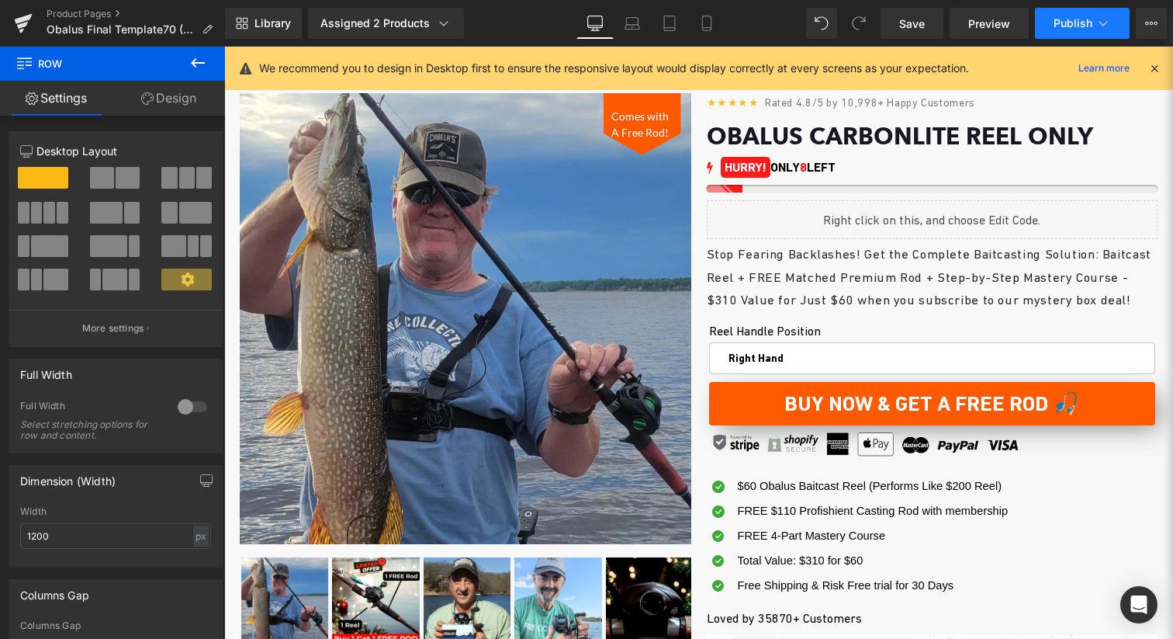
click at [1067, 26] on span "Publish" at bounding box center [1073, 23] width 39 height 12
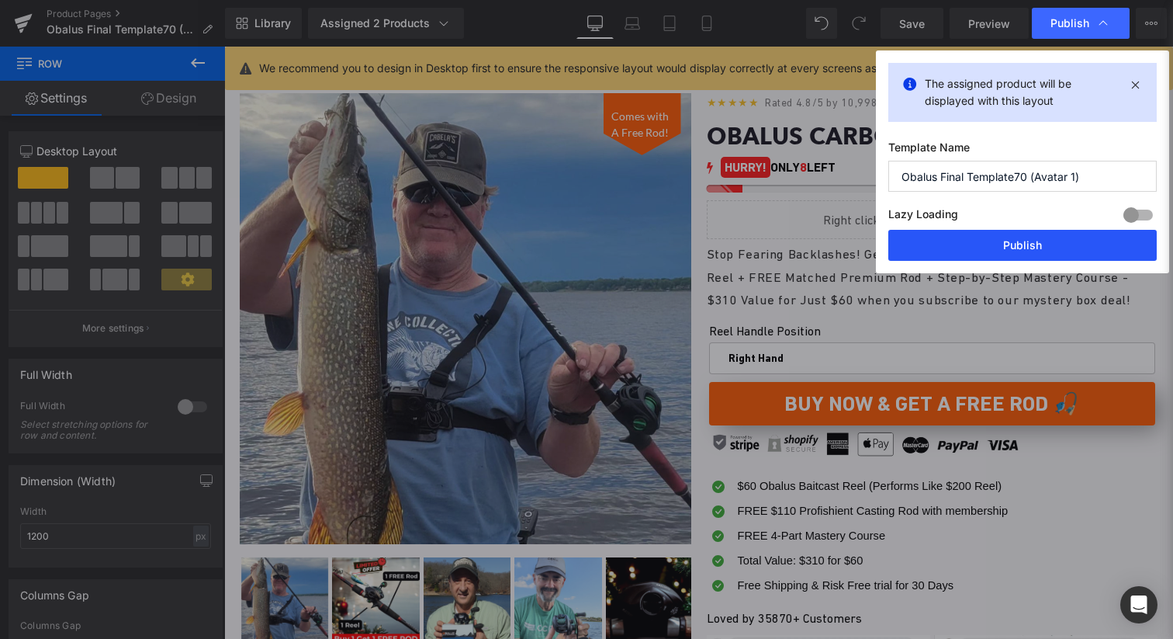
click at [984, 249] on button "Publish" at bounding box center [1023, 245] width 269 height 31
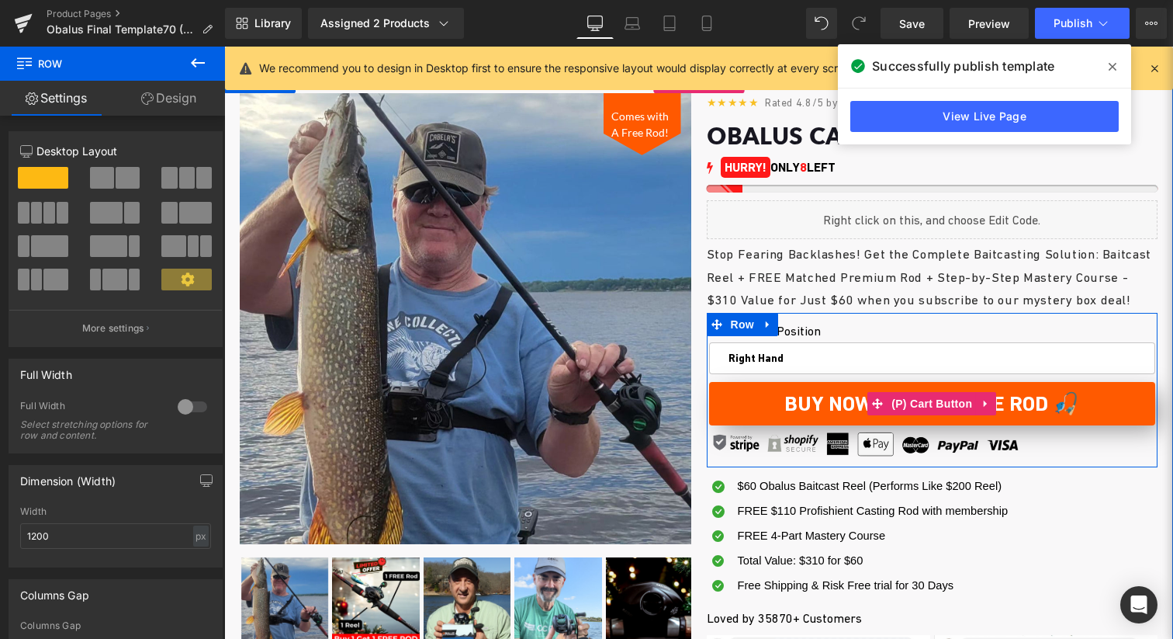
click at [1006, 415] on span "Buy Now & Get a Free Rod 🎣" at bounding box center [932, 403] width 295 height 24
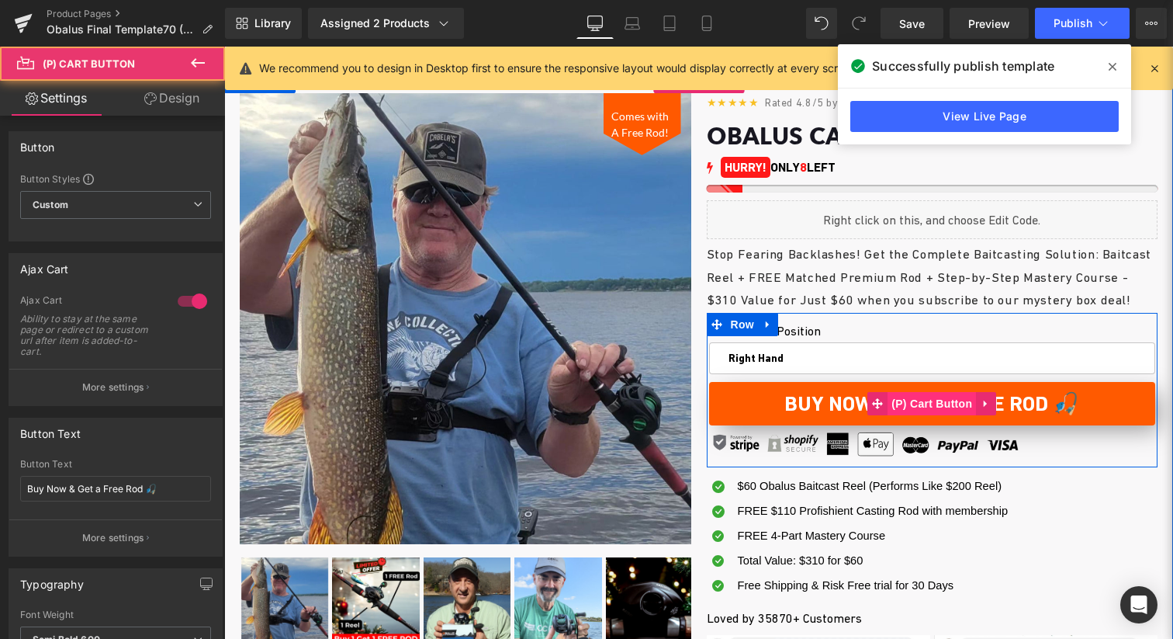
click at [927, 415] on span "(P) Cart Button" at bounding box center [932, 403] width 88 height 23
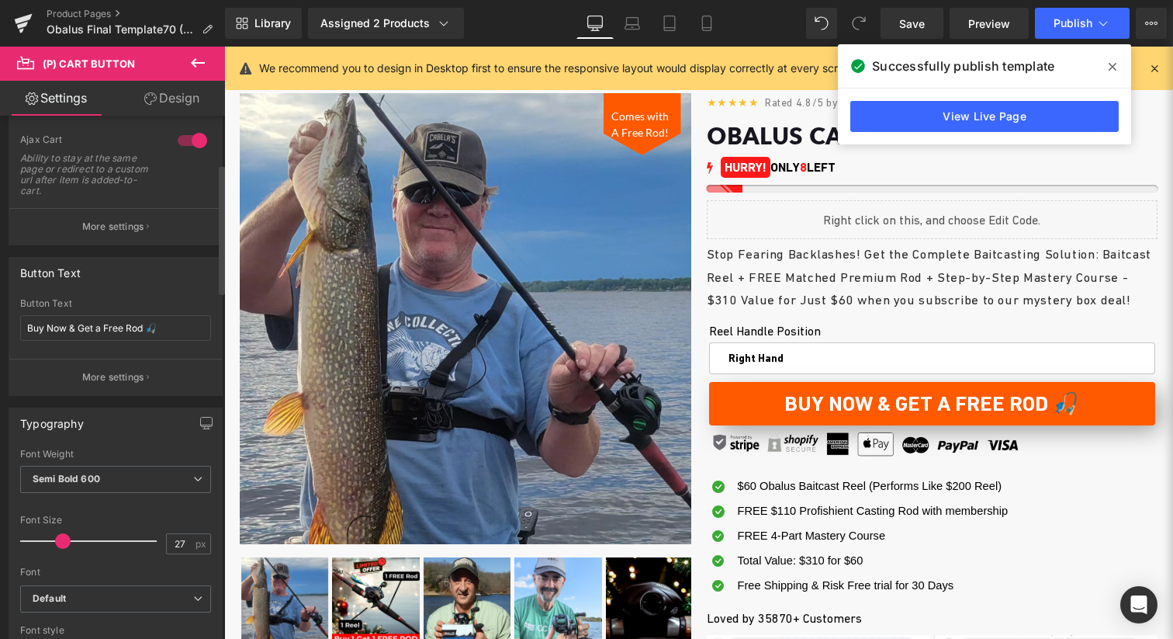
scroll to position [153, 0]
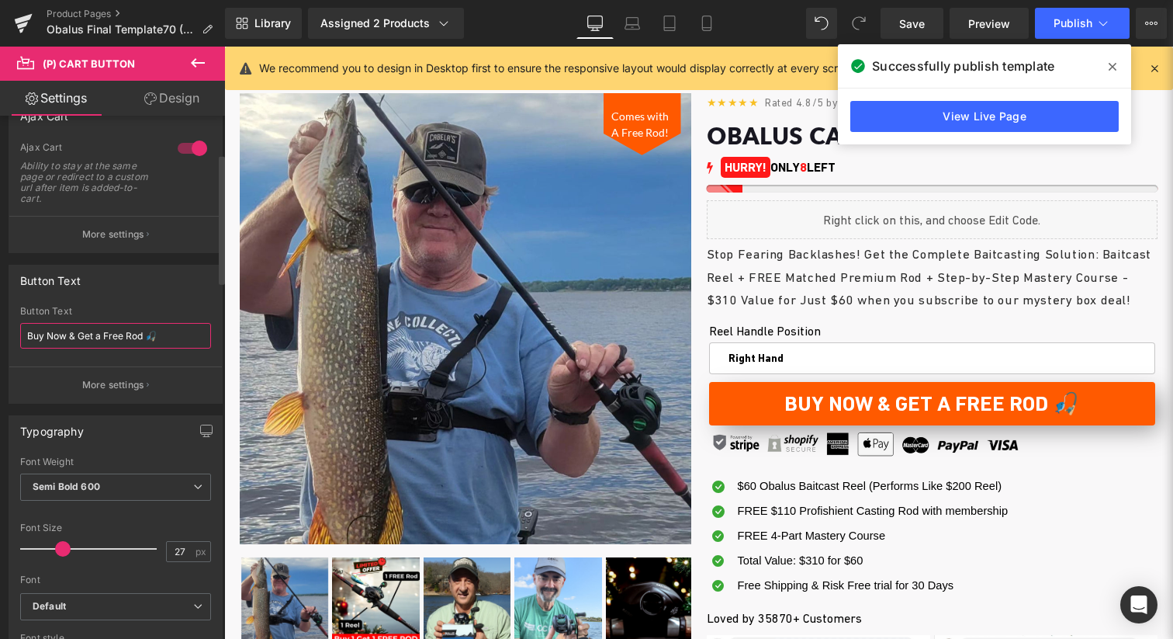
click at [69, 338] on input "Buy Now & Get a Free Rod 🎣" at bounding box center [115, 336] width 191 height 26
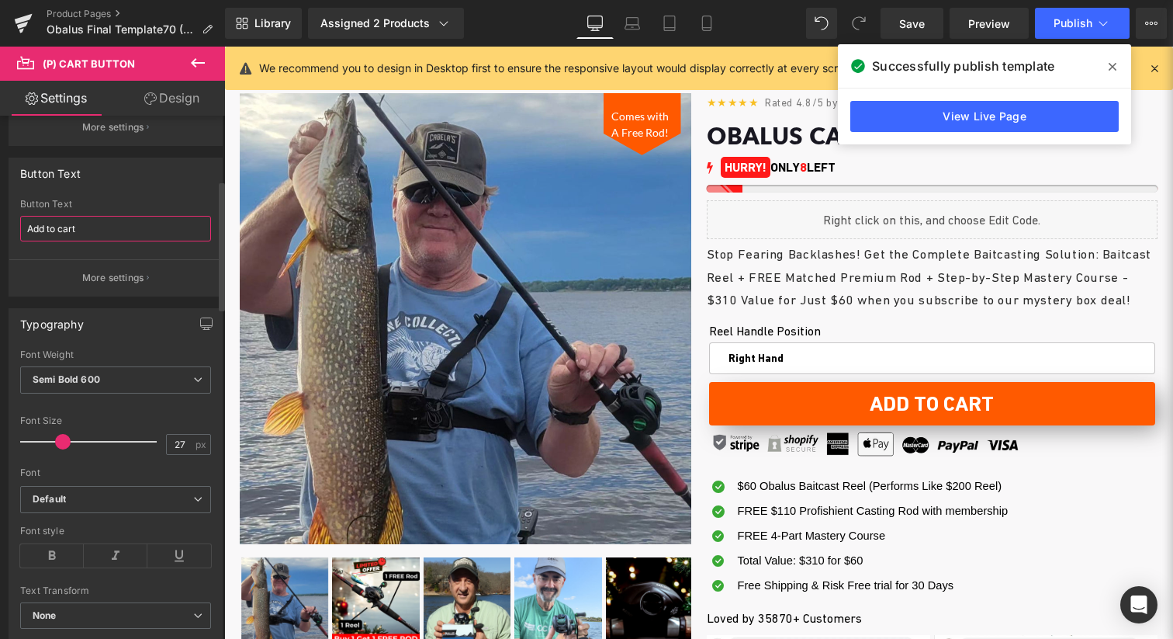
type input "Add to cart"
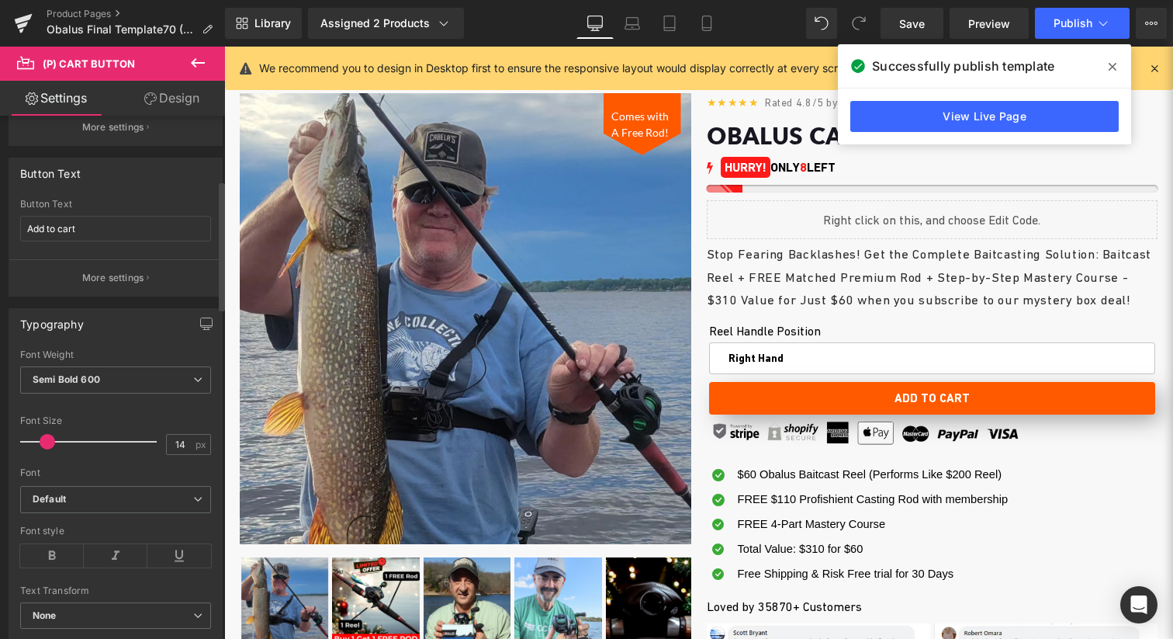
drag, startPoint x: 56, startPoint y: 442, endPoint x: 40, endPoint y: 446, distance: 16.2
click at [40, 446] on span at bounding box center [48, 442] width 16 height 16
click at [705, 31] on link "Mobile" at bounding box center [706, 23] width 37 height 31
type input "22"
type input "100"
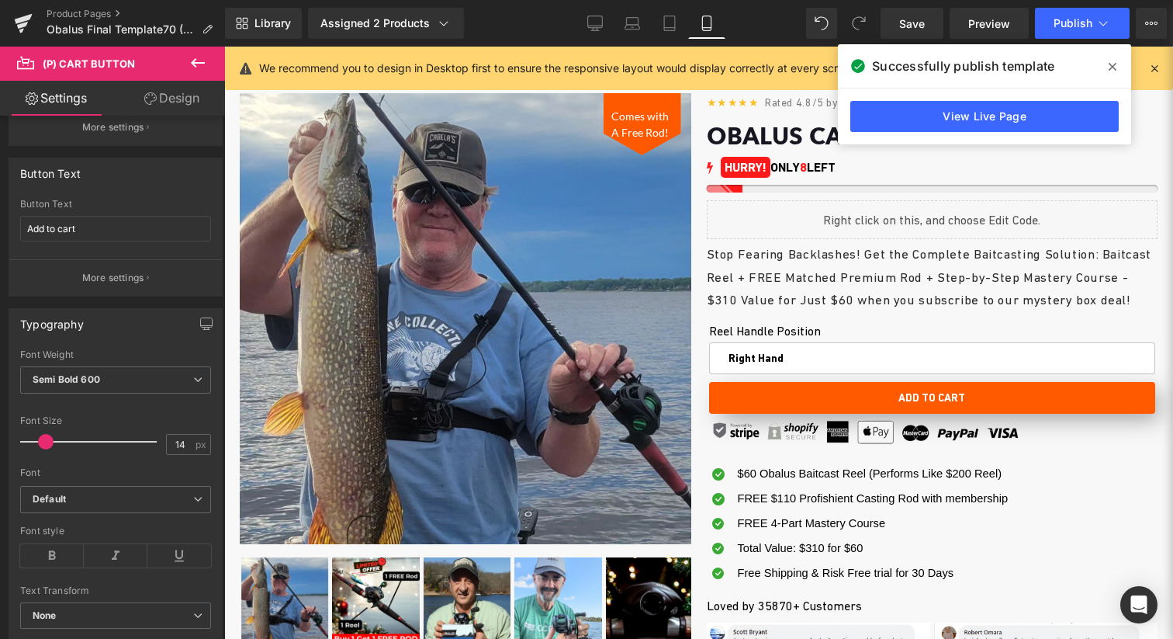
type input "100"
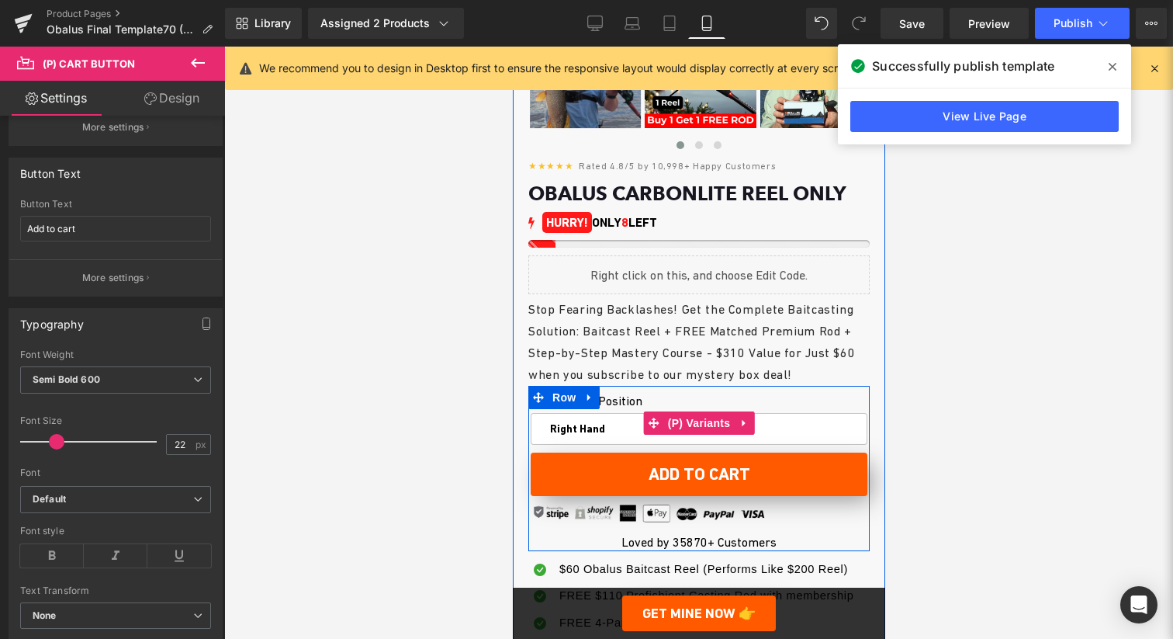
scroll to position [547, 0]
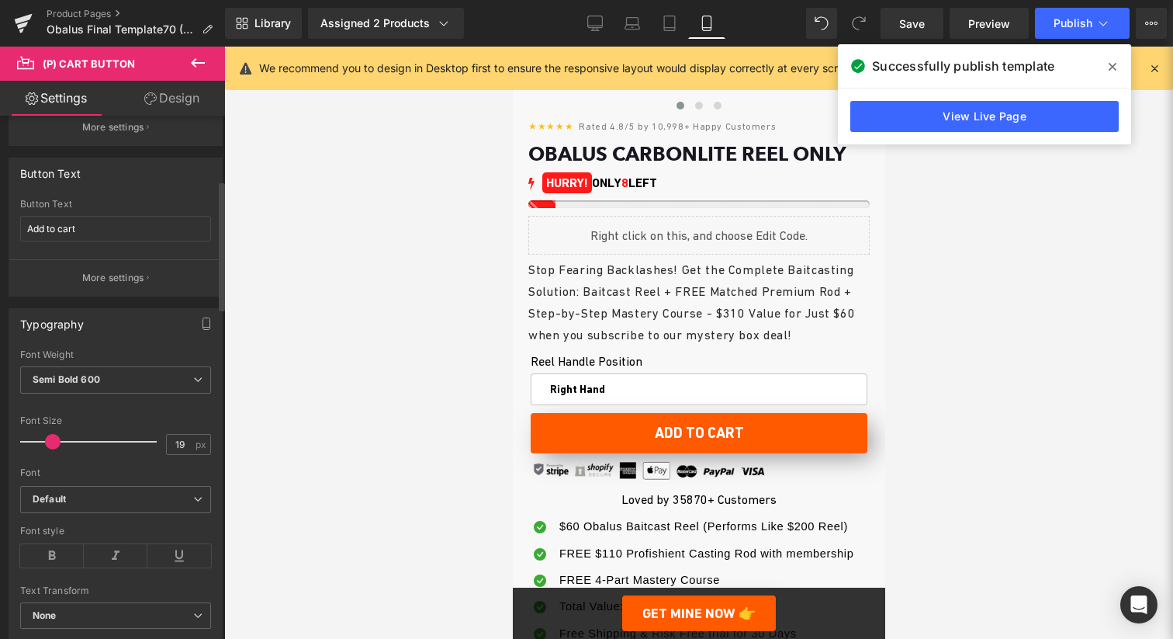
click at [52, 445] on span at bounding box center [53, 442] width 16 height 16
click at [53, 443] on span at bounding box center [54, 442] width 16 height 16
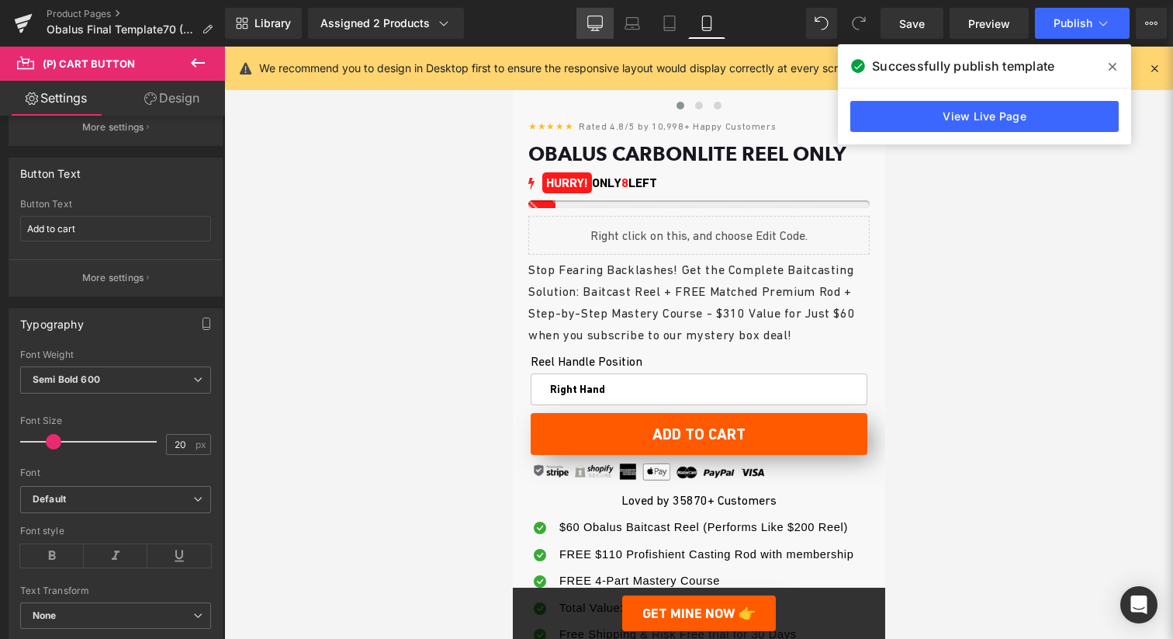
click at [601, 27] on icon at bounding box center [595, 22] width 15 height 12
type input "14"
type input "100"
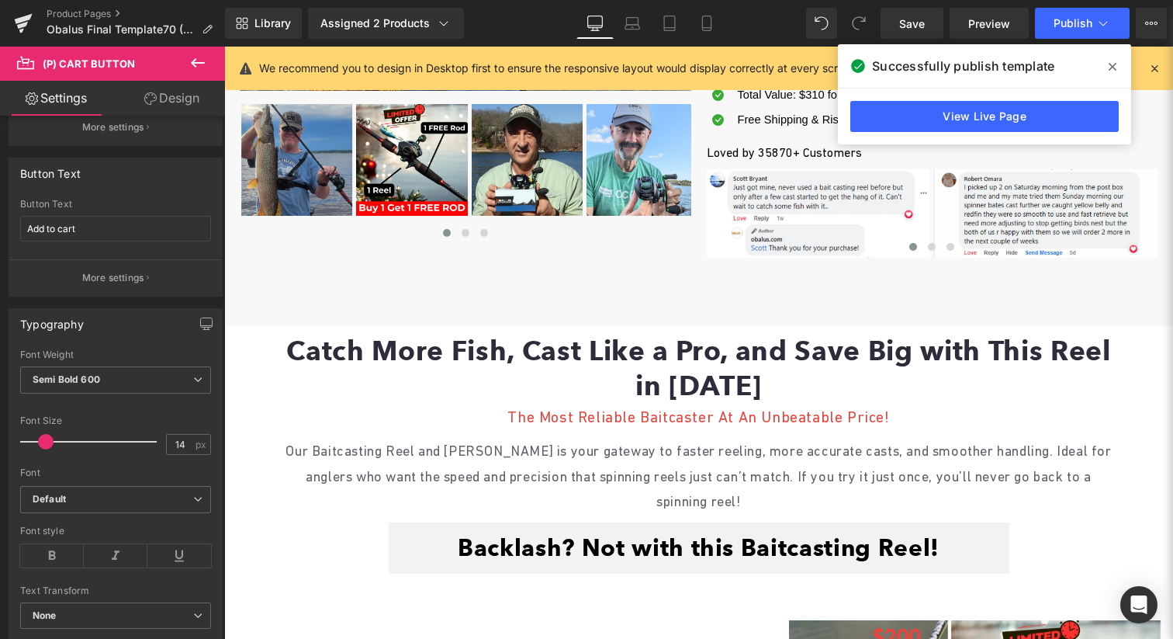
scroll to position [86, 0]
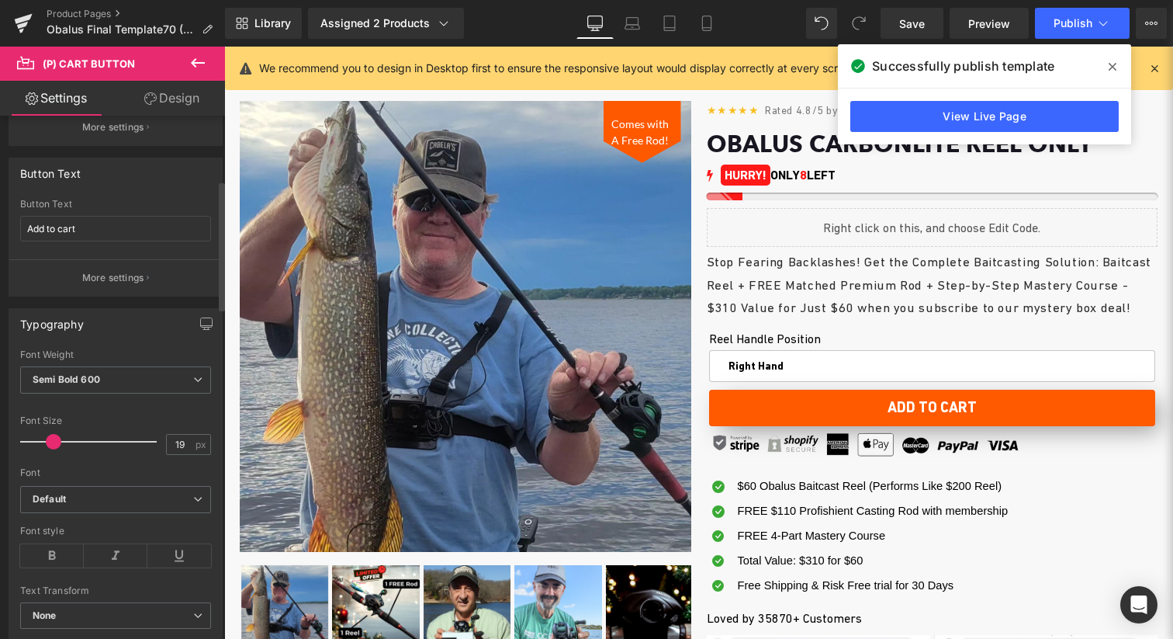
click at [55, 444] on span at bounding box center [54, 442] width 16 height 16
type input "20"
click at [56, 444] on span at bounding box center [54, 442] width 16 height 16
click at [118, 228] on input "Add to cart" at bounding box center [115, 229] width 191 height 26
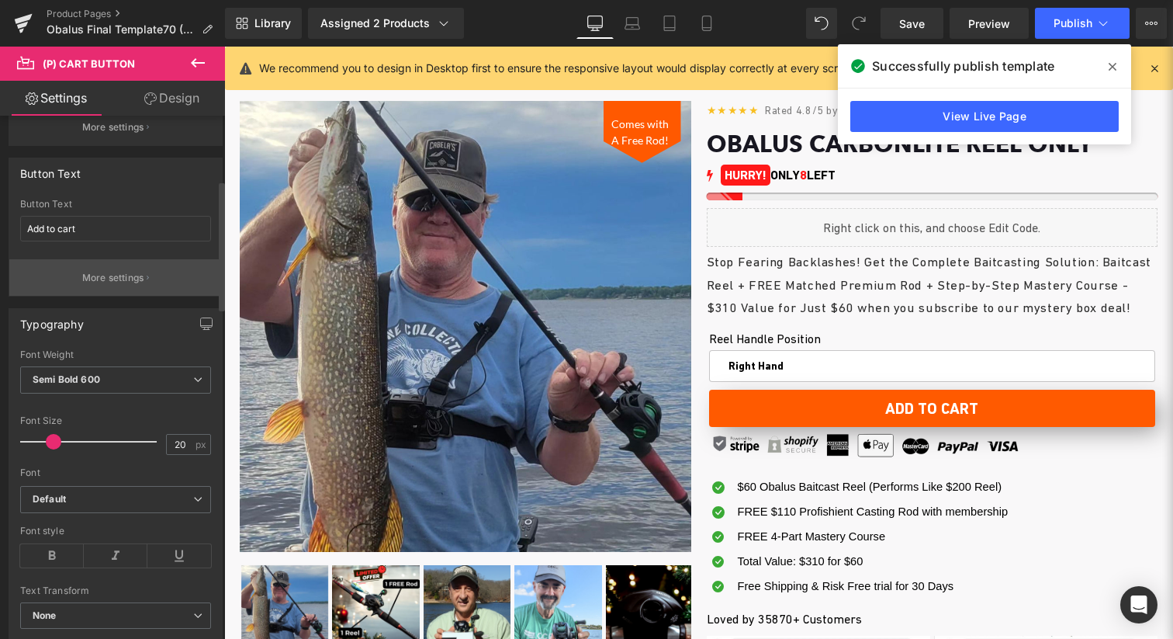
click at [114, 282] on p "More settings" at bounding box center [113, 278] width 62 height 14
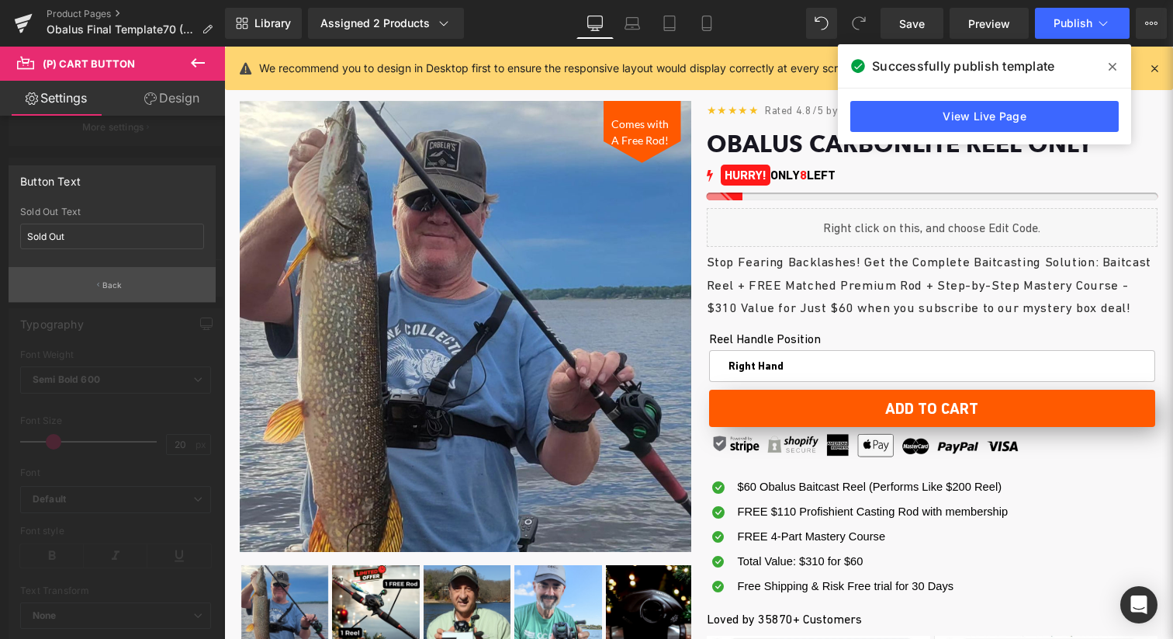
click at [113, 282] on p "Back" at bounding box center [112, 285] width 20 height 12
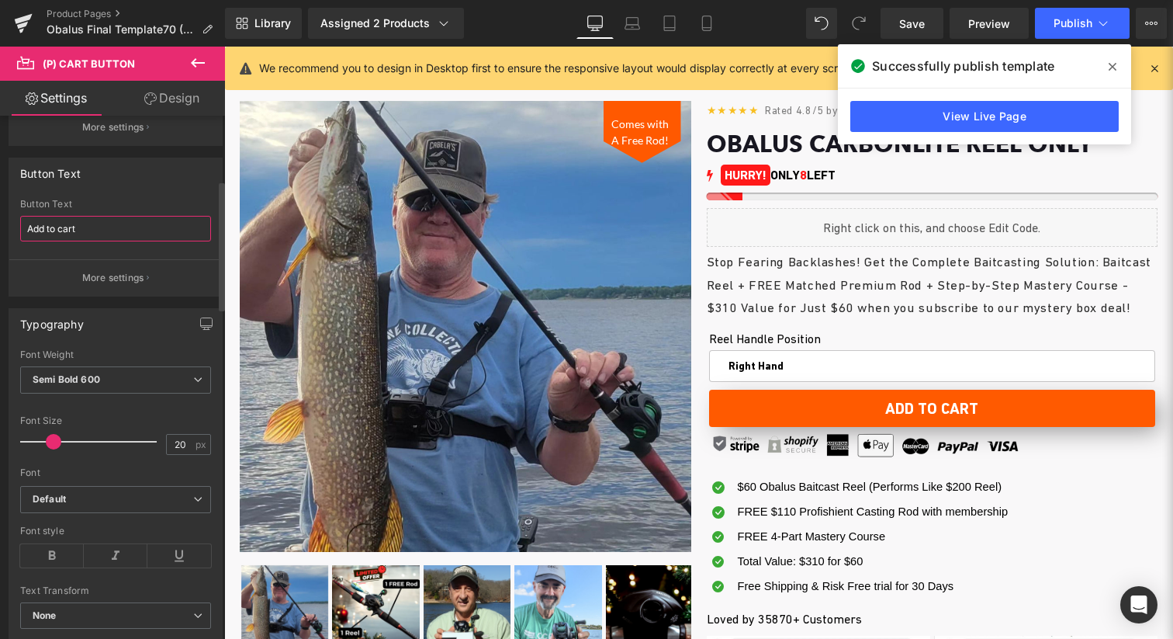
click at [26, 230] on input "Add to cart" at bounding box center [115, 229] width 191 height 26
paste input "🎣"
click at [126, 223] on input "Add to cart" at bounding box center [115, 229] width 191 height 26
paste input "🎣"
type input "Add to cart 🎣"
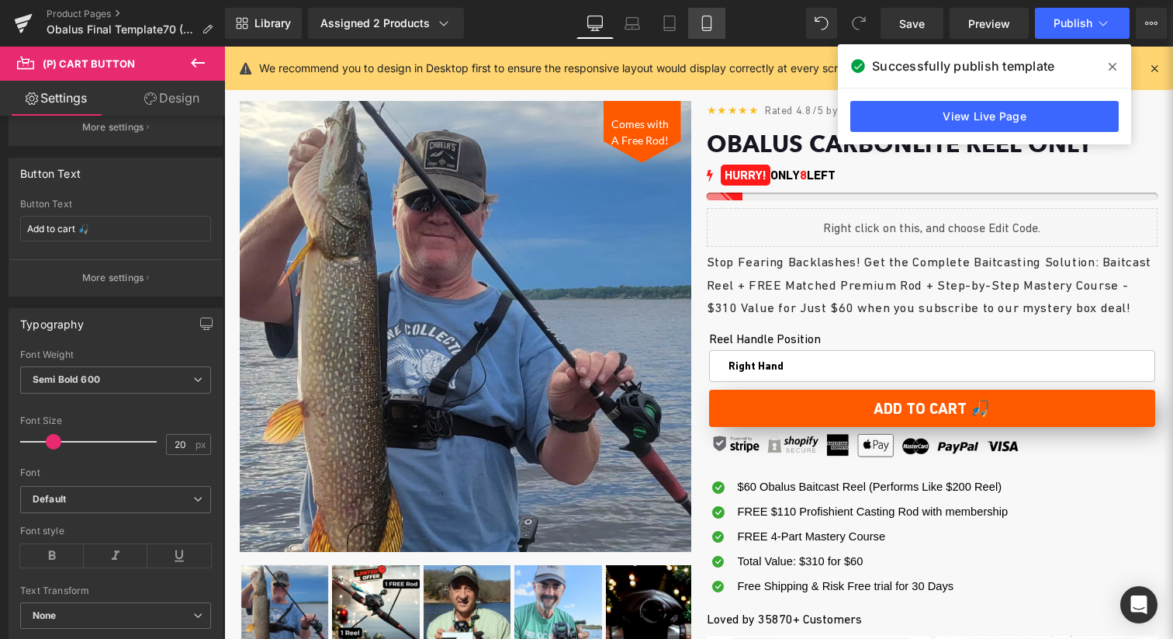
click at [702, 26] on icon at bounding box center [707, 24] width 16 height 16
type input "100"
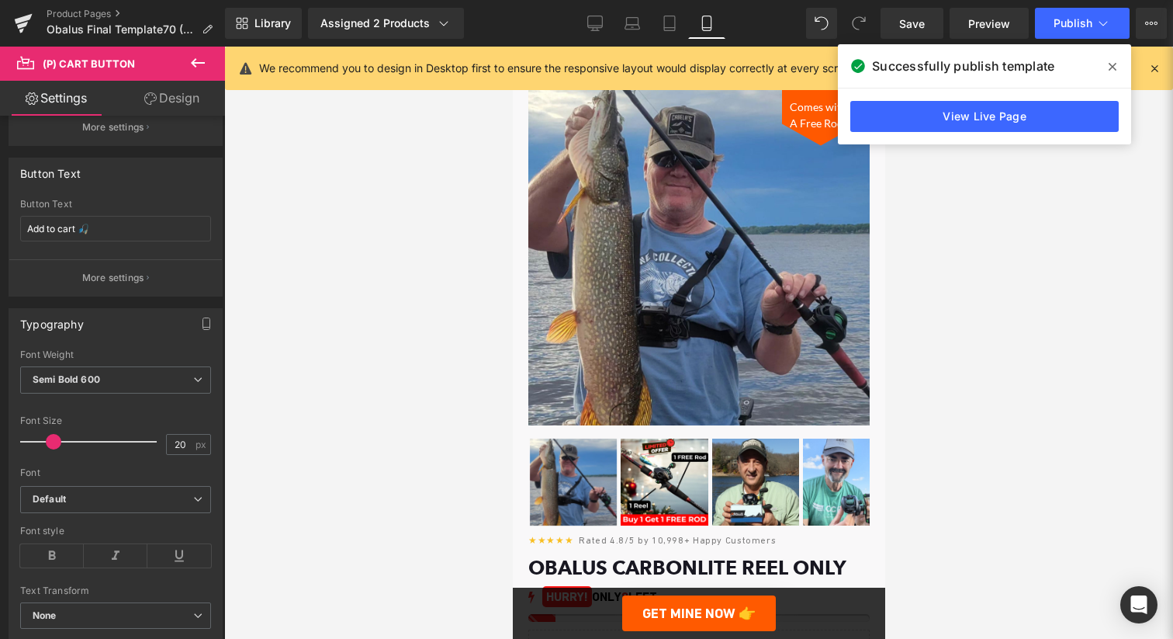
scroll to position [501, 0]
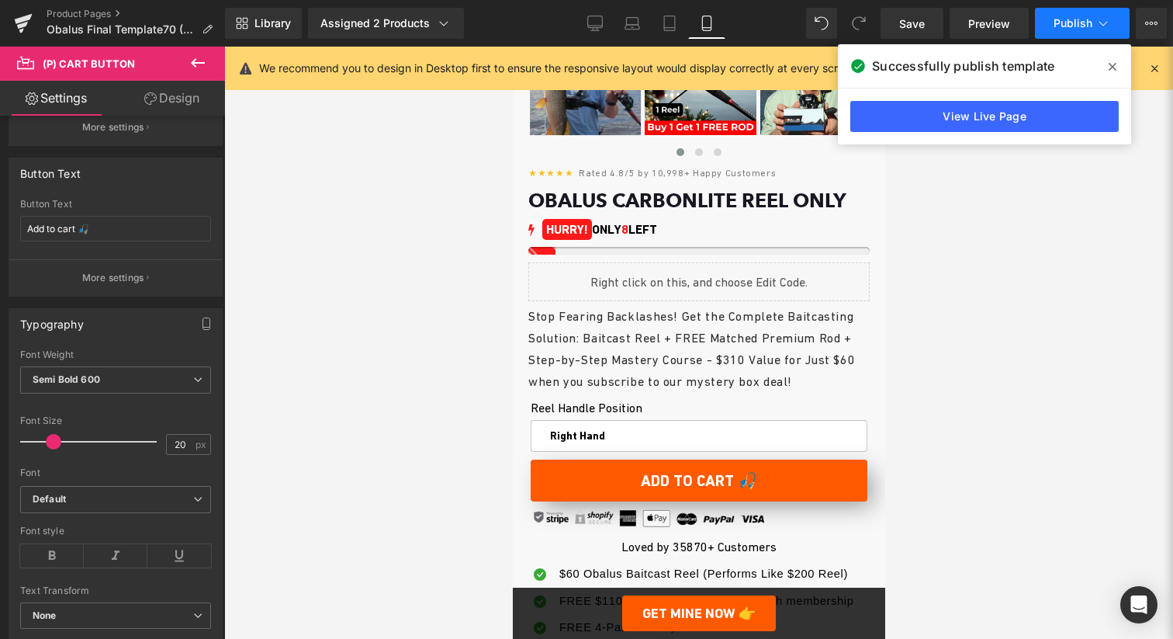
click at [1081, 25] on span "Publish" at bounding box center [1073, 23] width 39 height 12
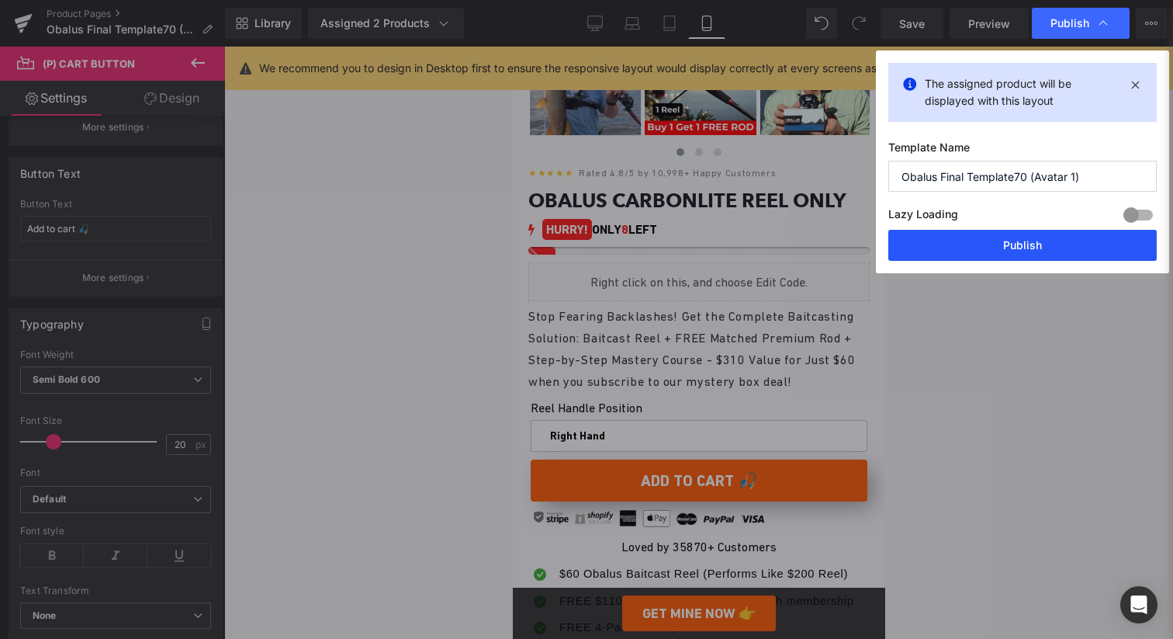
click at [1007, 237] on button "Publish" at bounding box center [1023, 245] width 269 height 31
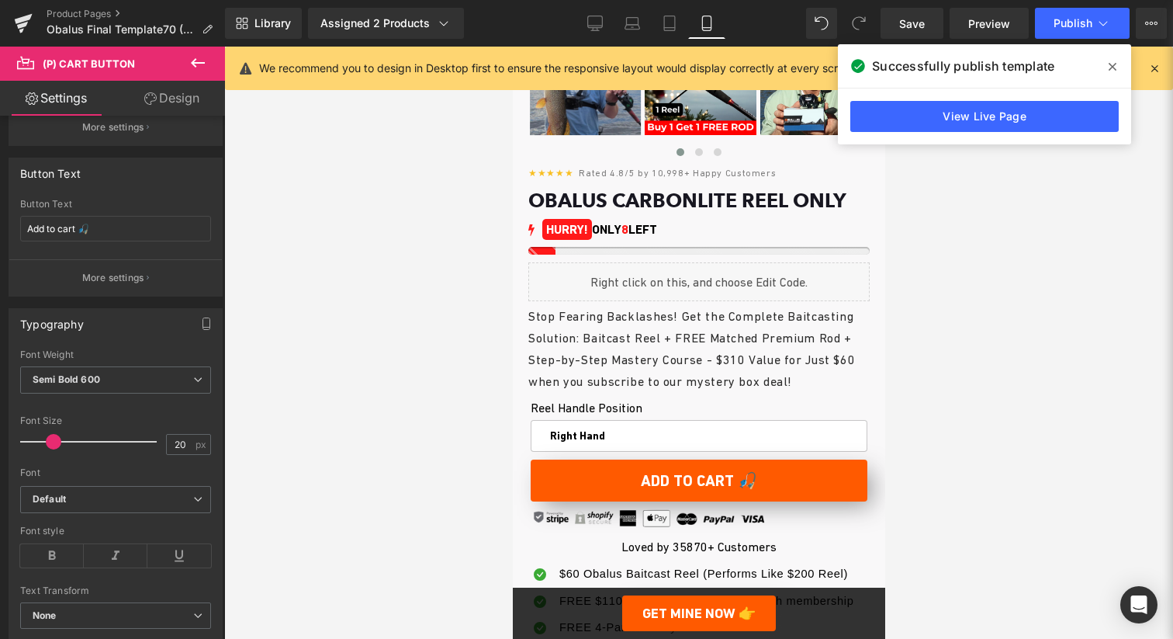
click at [207, 66] on button at bounding box center [198, 64] width 54 height 34
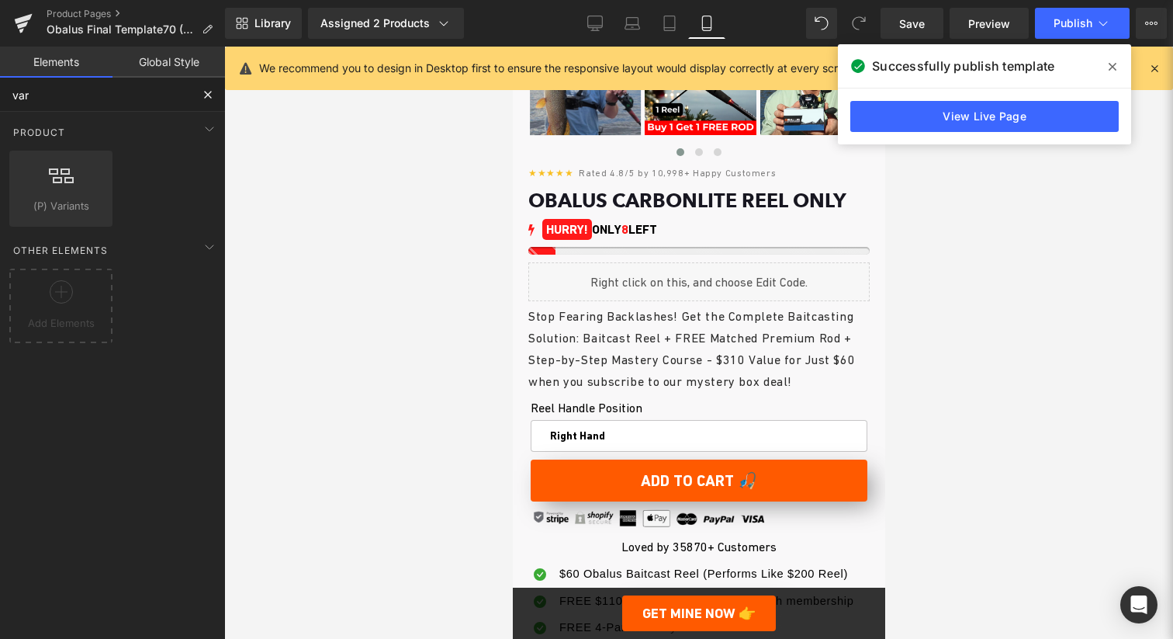
click at [122, 102] on input "var" at bounding box center [95, 95] width 191 height 34
type input "qua"
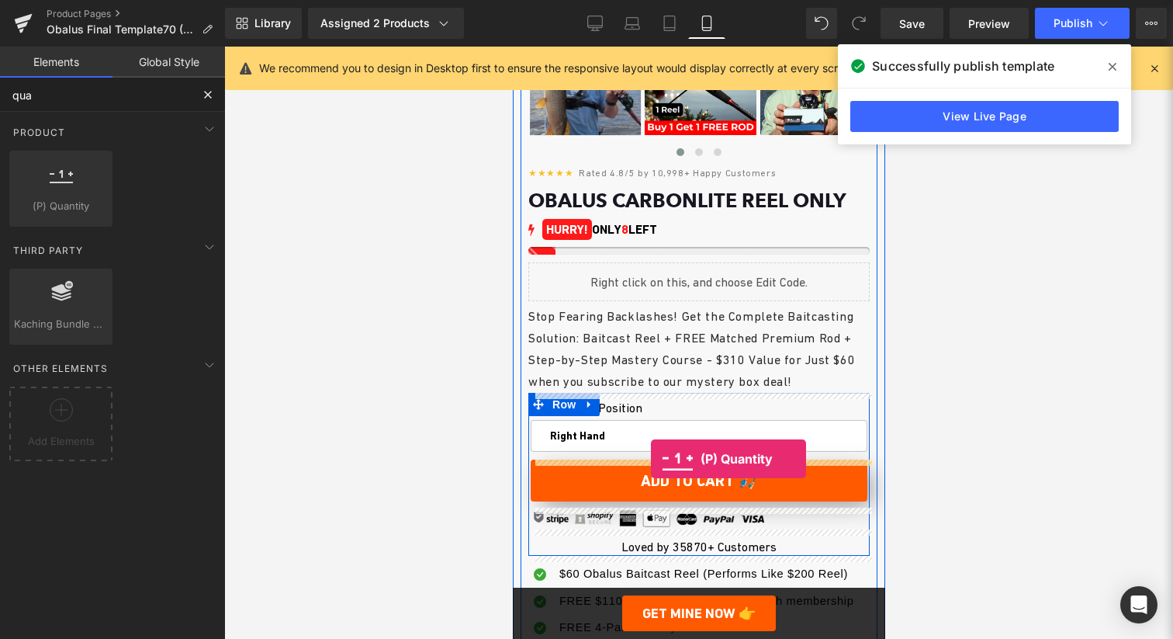
drag, startPoint x: 575, startPoint y: 233, endPoint x: 650, endPoint y: 459, distance: 238.1
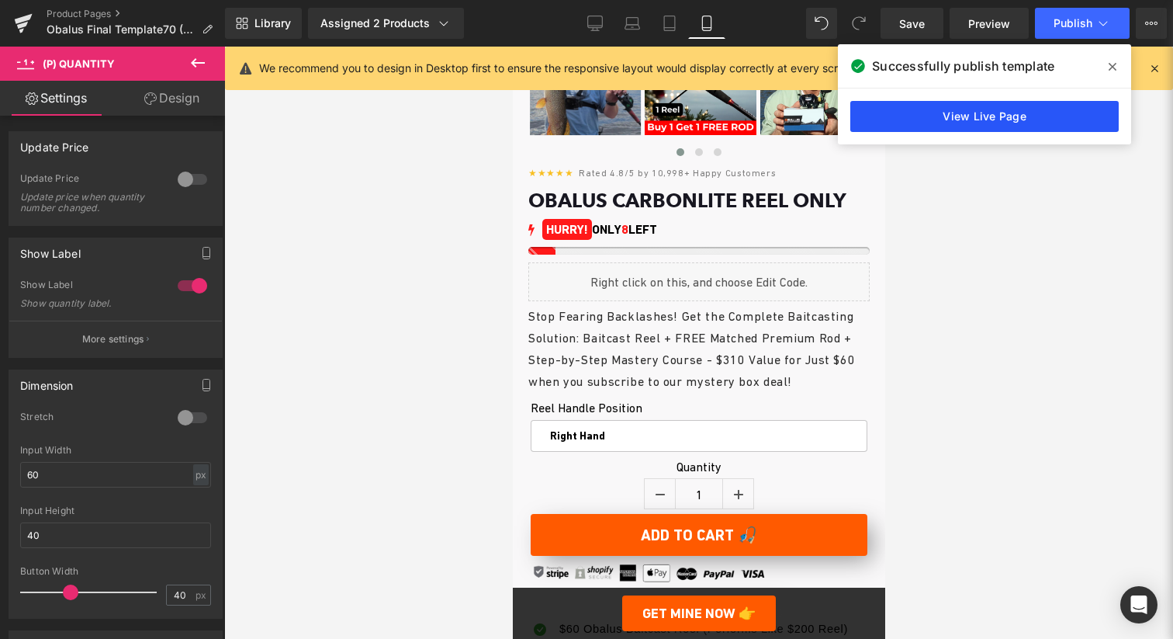
click at [1025, 109] on link "View Live Page" at bounding box center [985, 116] width 269 height 31
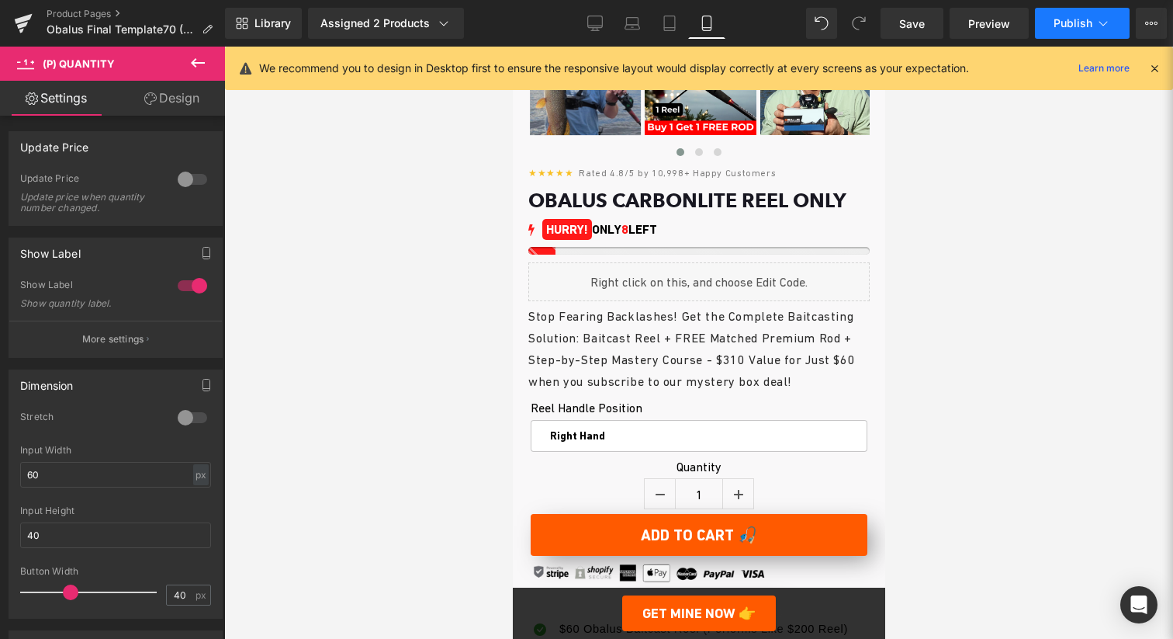
click at [1095, 36] on button "Publish" at bounding box center [1082, 23] width 95 height 31
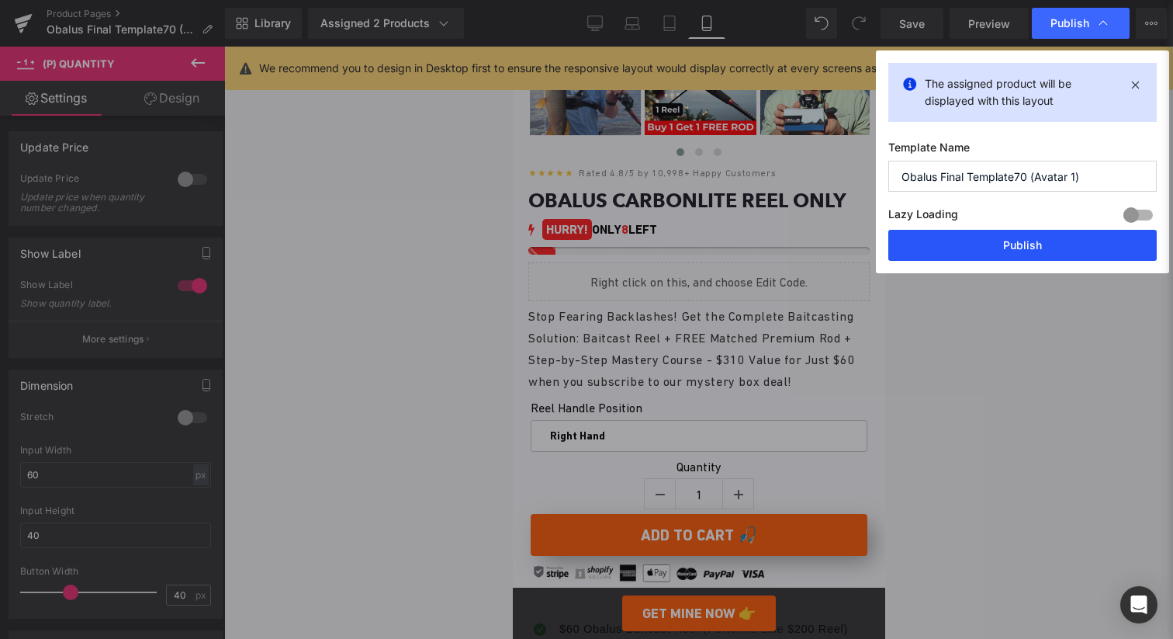
click at [995, 247] on button "Publish" at bounding box center [1023, 245] width 269 height 31
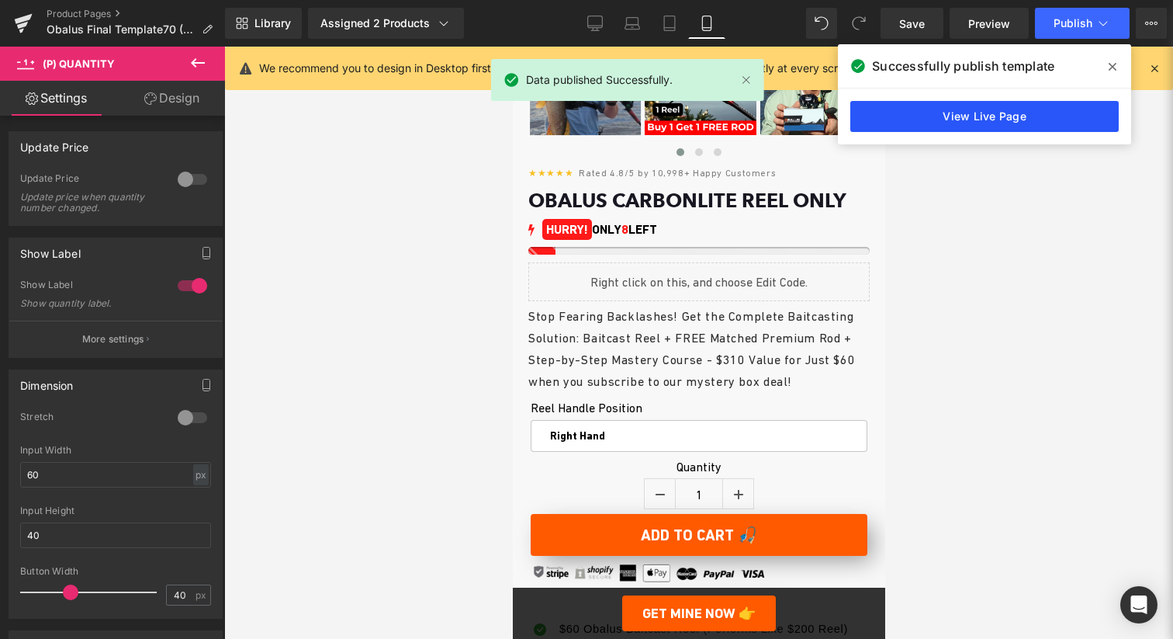
click at [940, 123] on link "View Live Page" at bounding box center [985, 116] width 269 height 31
